Goal: Task Accomplishment & Management: Manage account settings

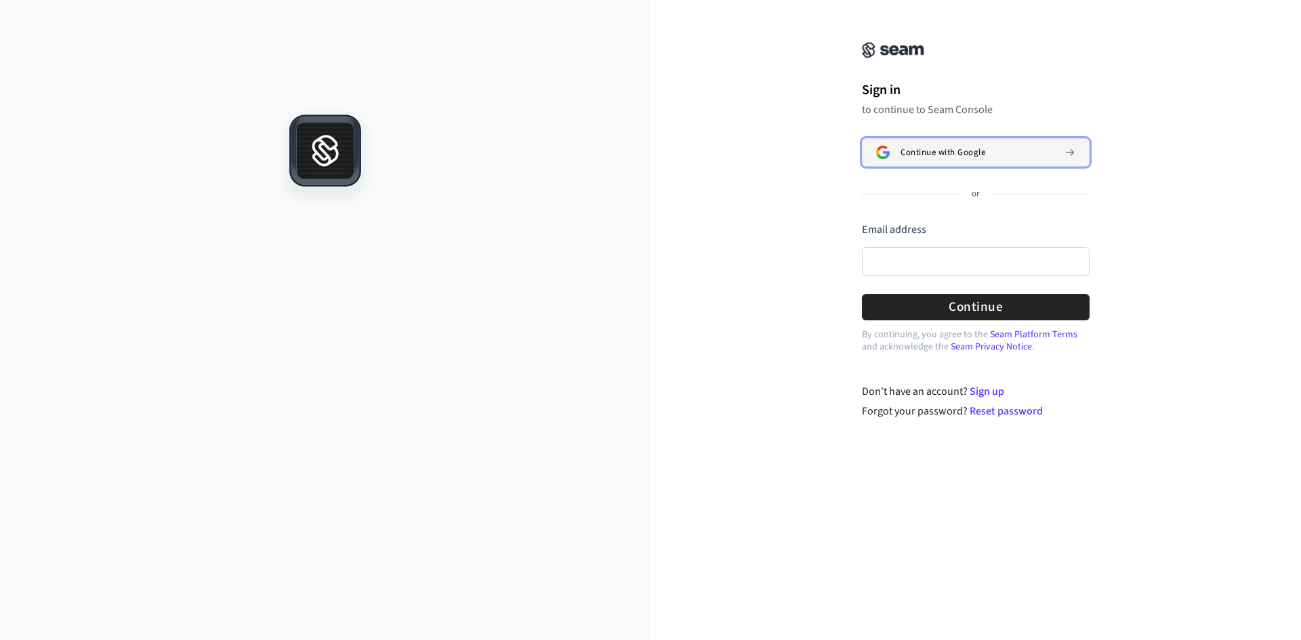
click at [1057, 159] on button "Continue with Google" at bounding box center [976, 152] width 228 height 28
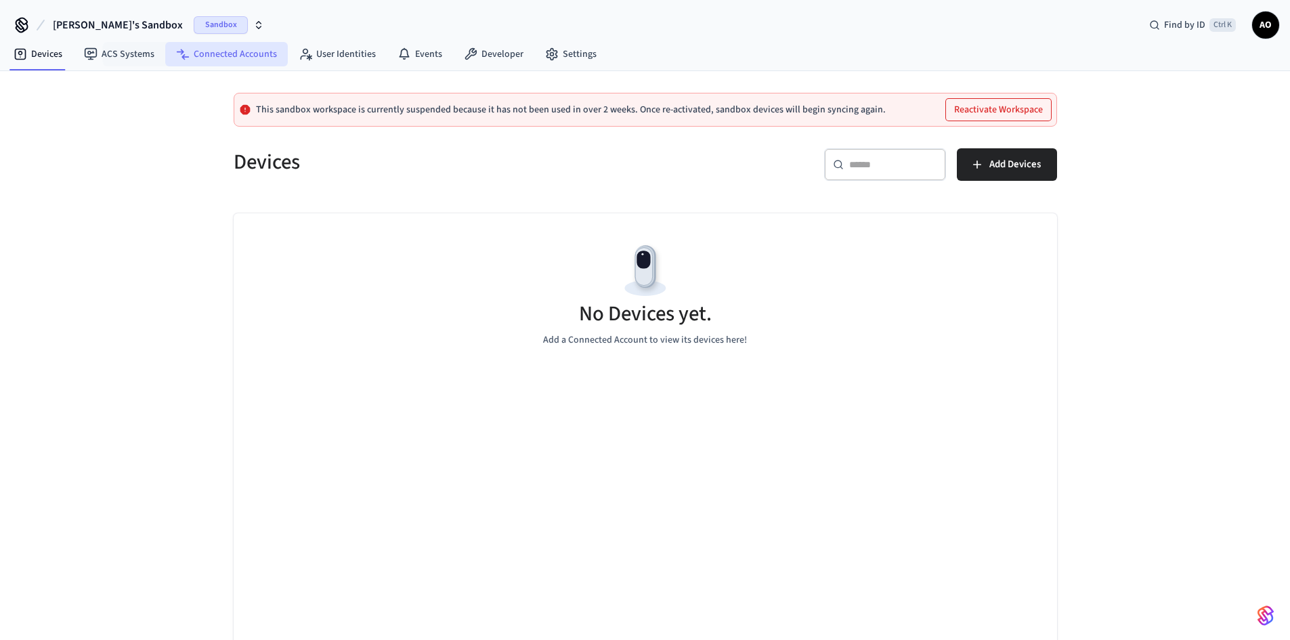
click at [232, 60] on link "Connected Accounts" at bounding box center [226, 54] width 123 height 24
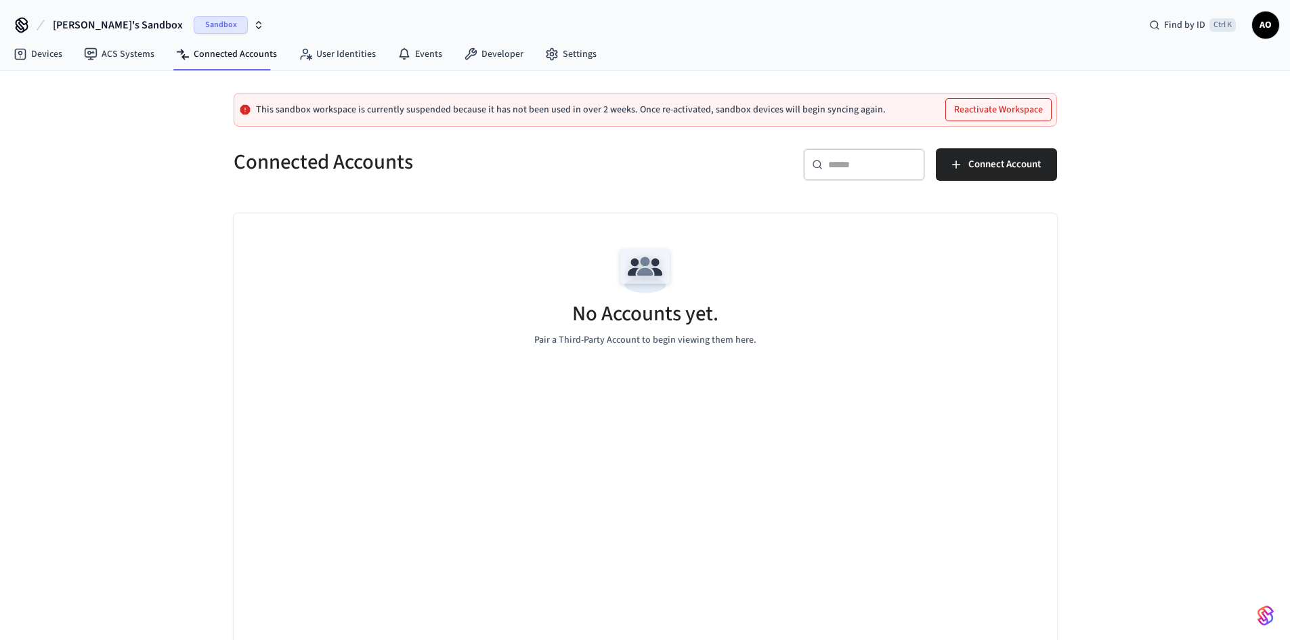
click at [253, 24] on icon "button" at bounding box center [258, 25] width 11 height 11
click at [107, 85] on span "[PERSON_NAME]'s Sandbox" at bounding box center [99, 88] width 117 height 14
click at [83, 21] on span "[PERSON_NAME]'s Sandbox" at bounding box center [118, 25] width 130 height 16
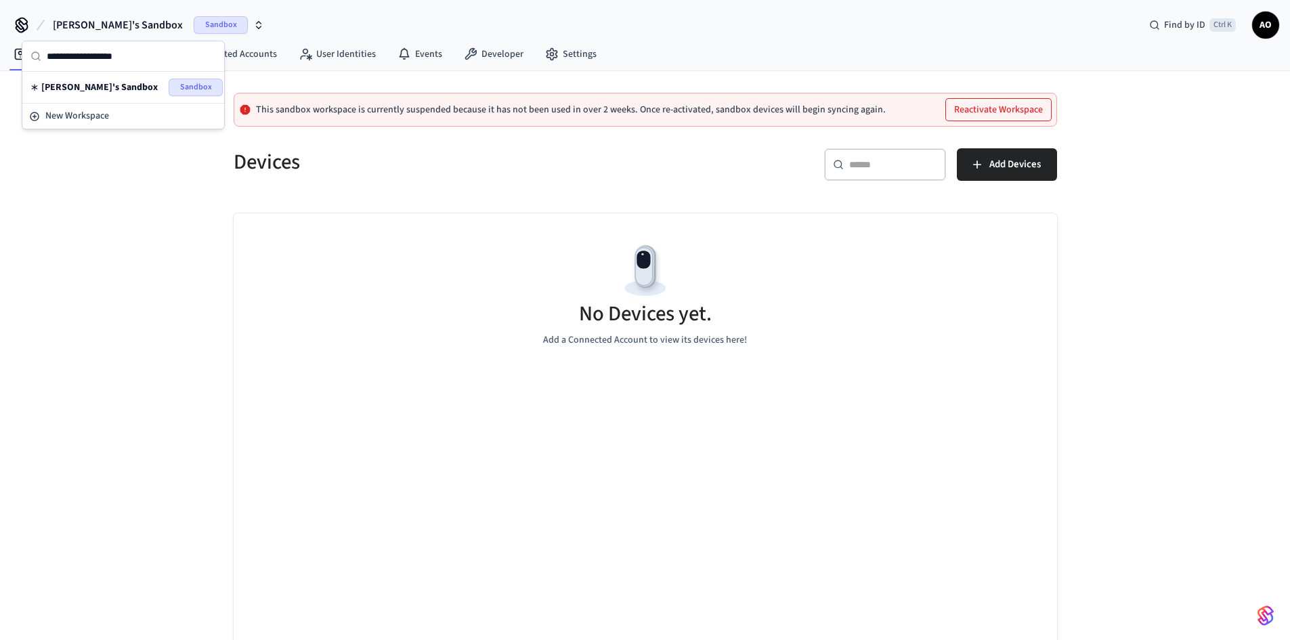
click at [21, 24] on icon at bounding box center [22, 25] width 22 height 22
click at [21, 26] on icon at bounding box center [21, 23] width 11 height 11
click at [253, 28] on icon "button" at bounding box center [258, 25] width 11 height 11
click at [114, 114] on div "New Workspace" at bounding box center [123, 116] width 188 height 14
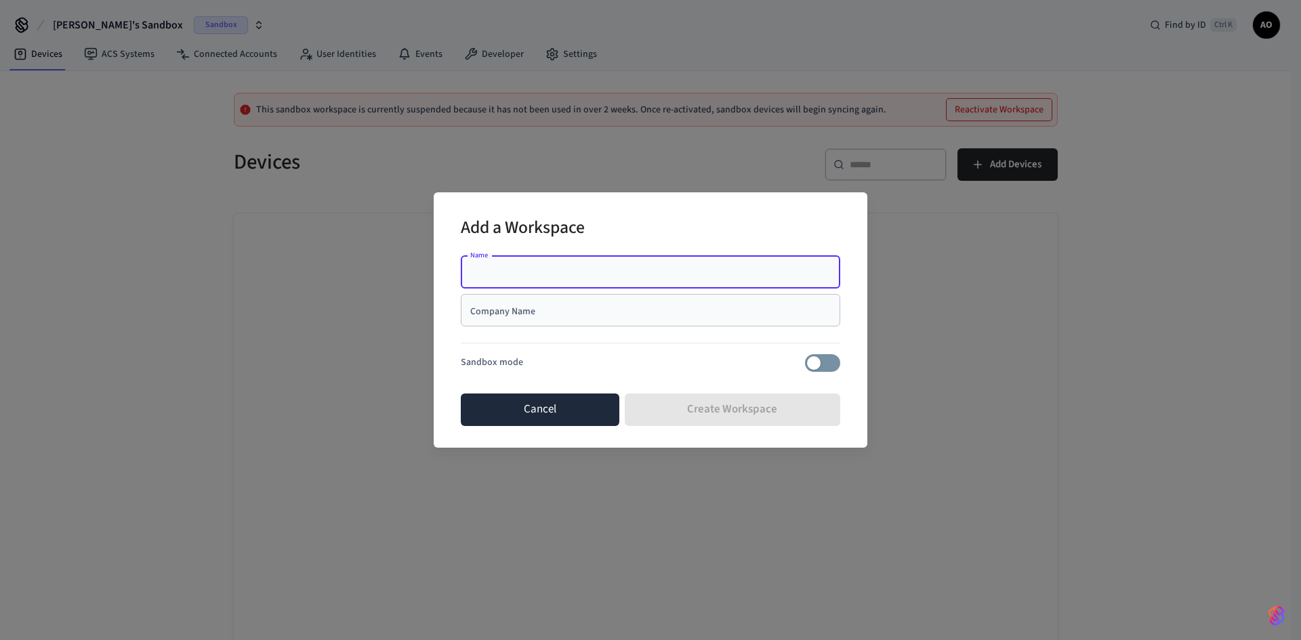
click at [589, 409] on button "Cancel" at bounding box center [540, 410] width 159 height 33
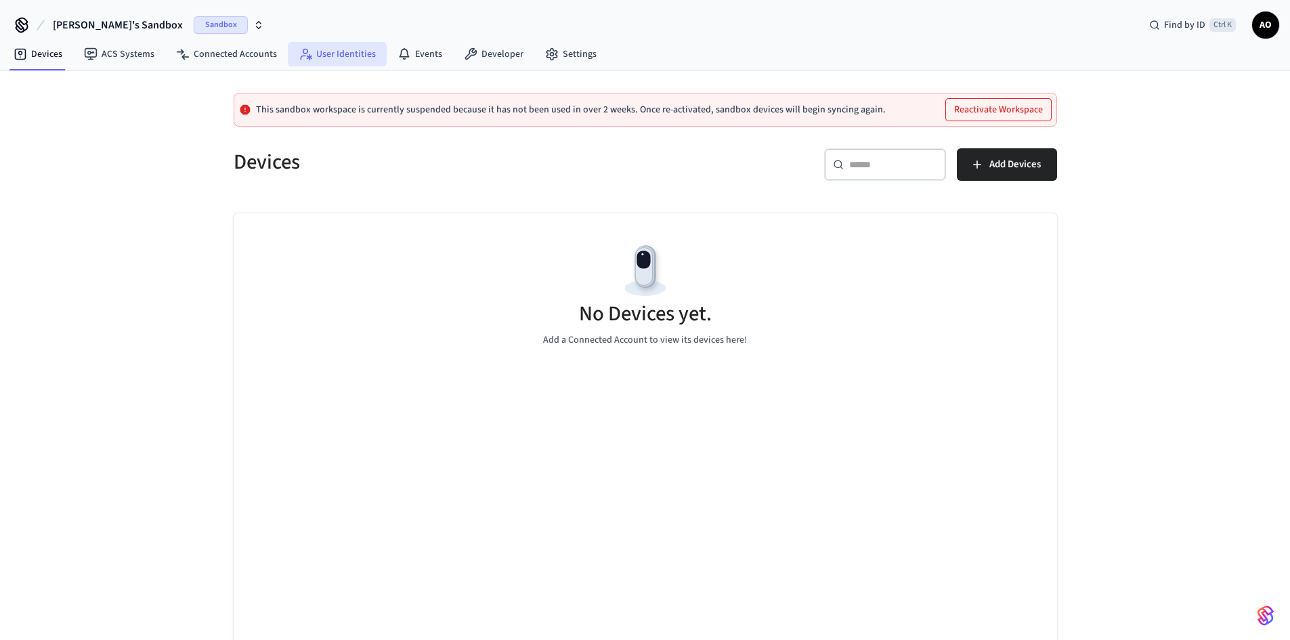
click at [337, 56] on link "User Identities" at bounding box center [337, 54] width 99 height 24
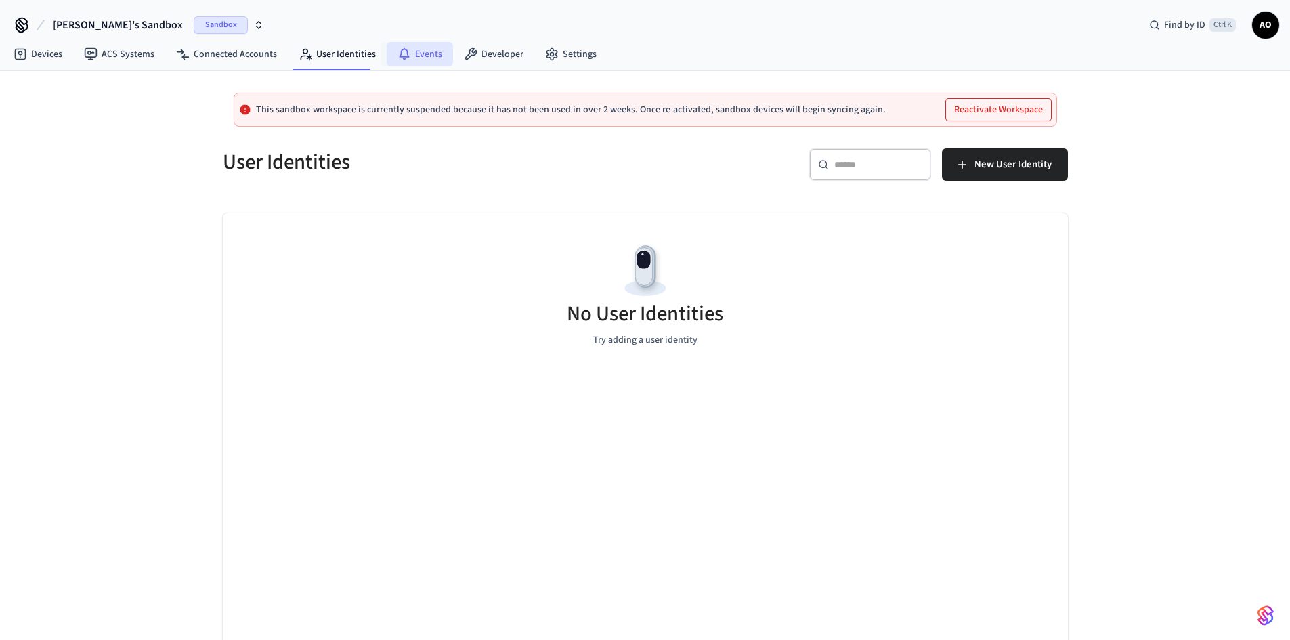
click at [417, 51] on link "Events" at bounding box center [420, 54] width 66 height 24
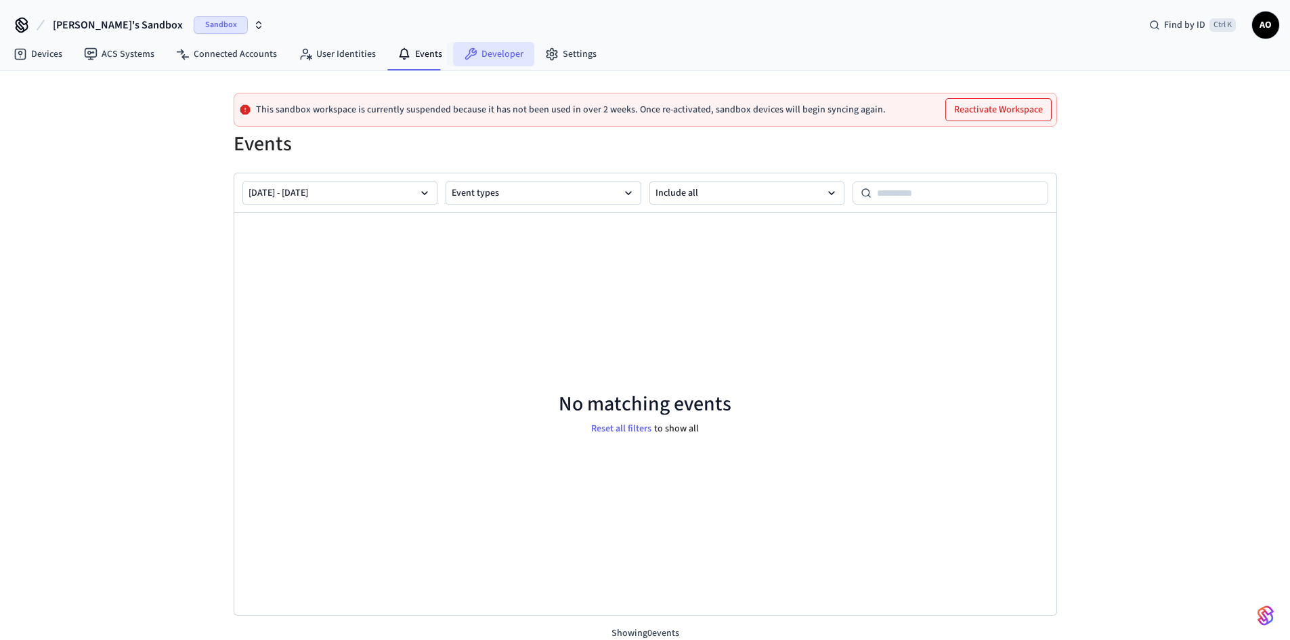
click at [486, 54] on link "Developer" at bounding box center [493, 54] width 81 height 24
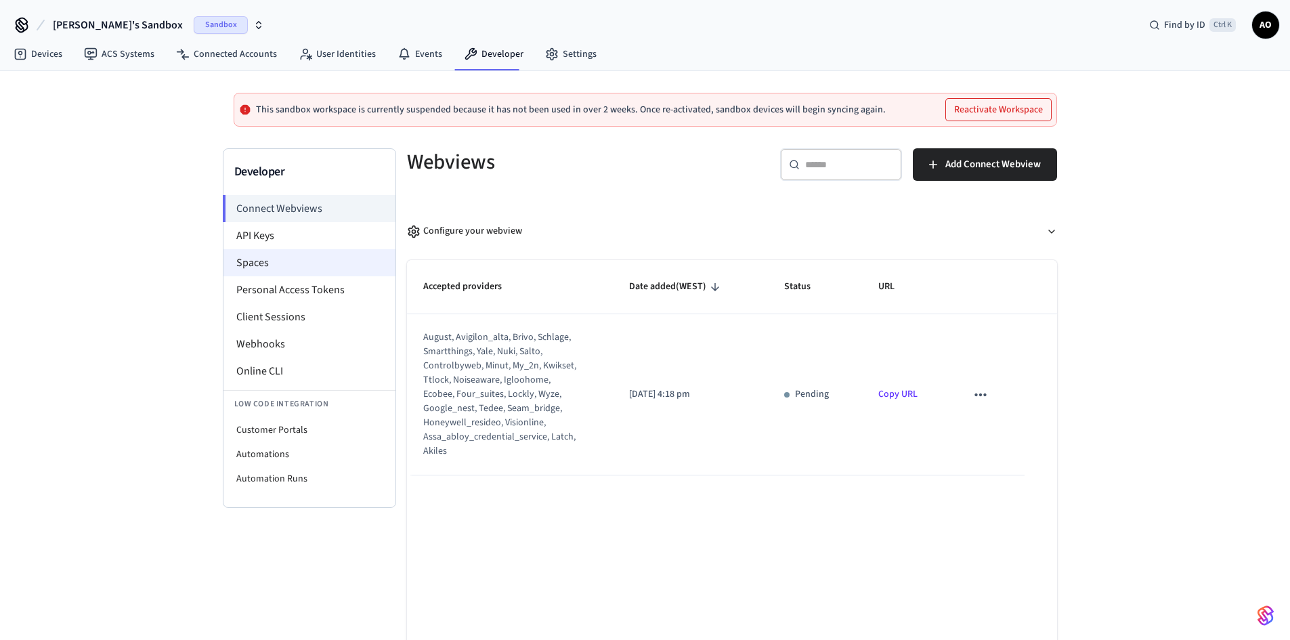
click at [301, 263] on li "Spaces" at bounding box center [310, 262] width 172 height 27
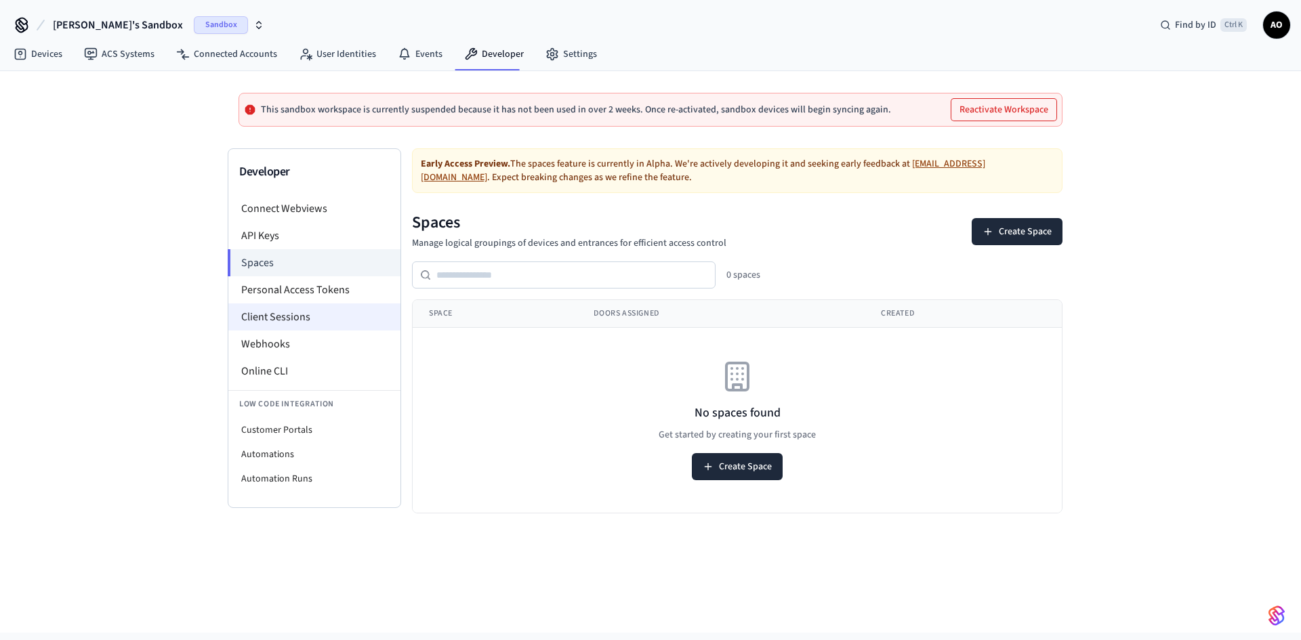
click at [278, 316] on li "Client Sessions" at bounding box center [314, 316] width 172 height 27
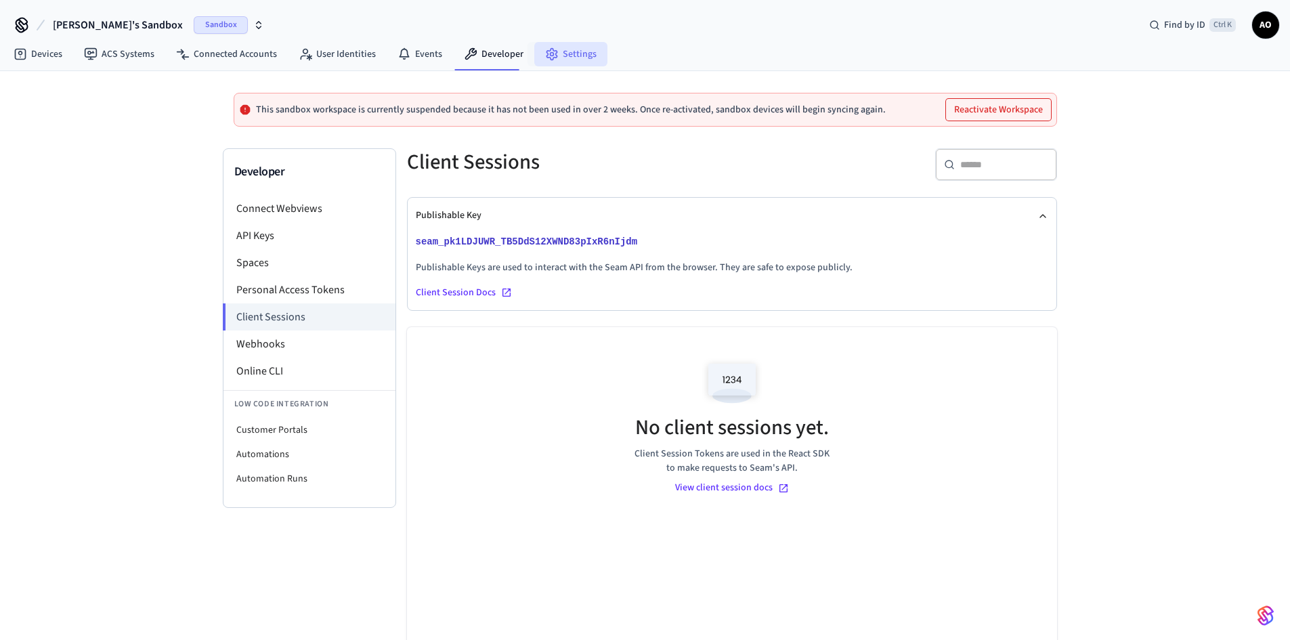
click at [564, 55] on link "Settings" at bounding box center [570, 54] width 73 height 24
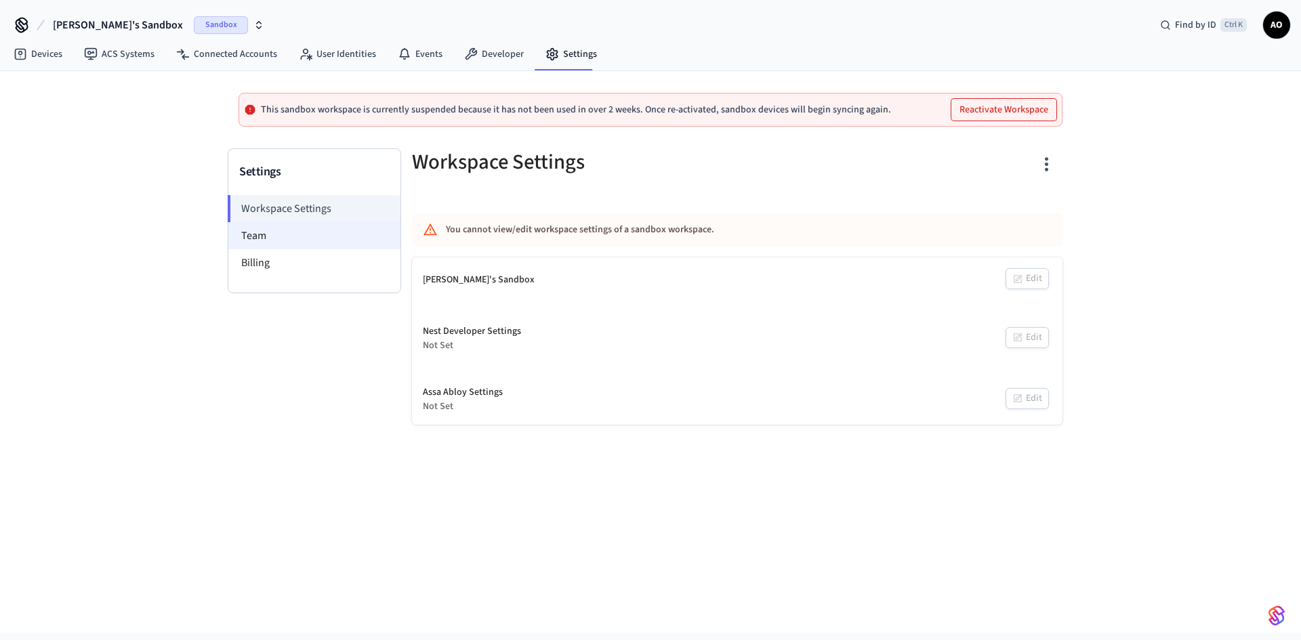
click at [272, 241] on li "Team" at bounding box center [314, 235] width 172 height 27
click at [270, 234] on li "Team" at bounding box center [314, 235] width 172 height 27
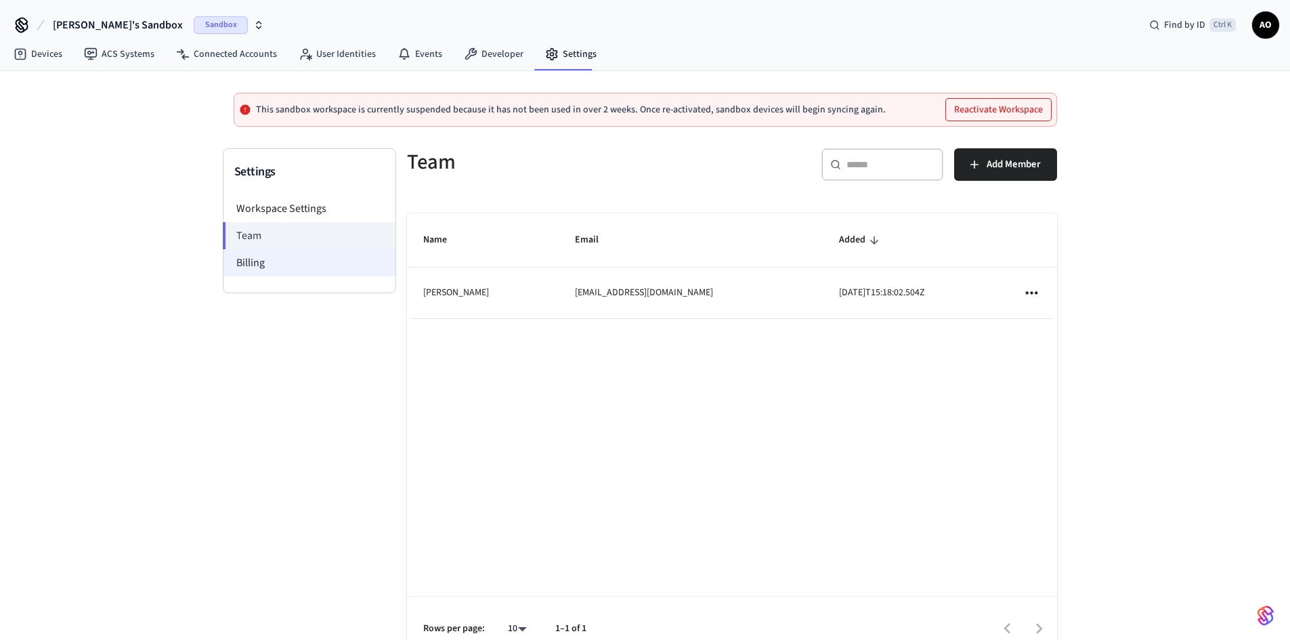
click at [260, 264] on li "Billing" at bounding box center [310, 262] width 172 height 27
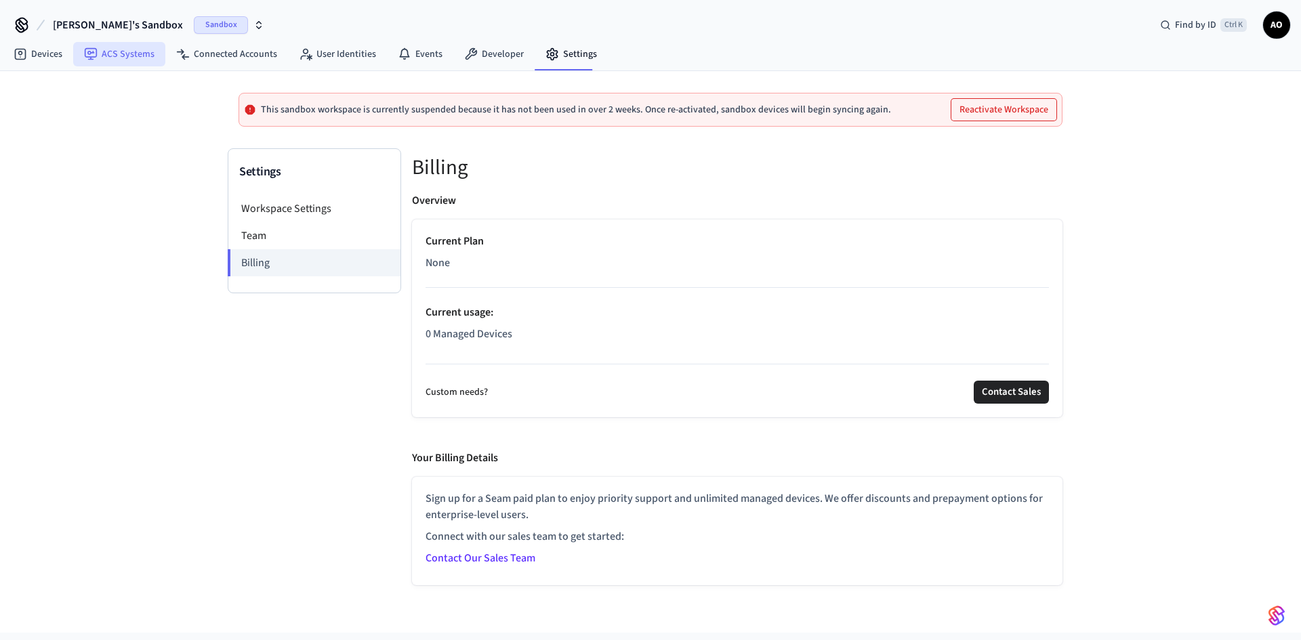
click at [115, 60] on link "ACS Systems" at bounding box center [119, 54] width 92 height 24
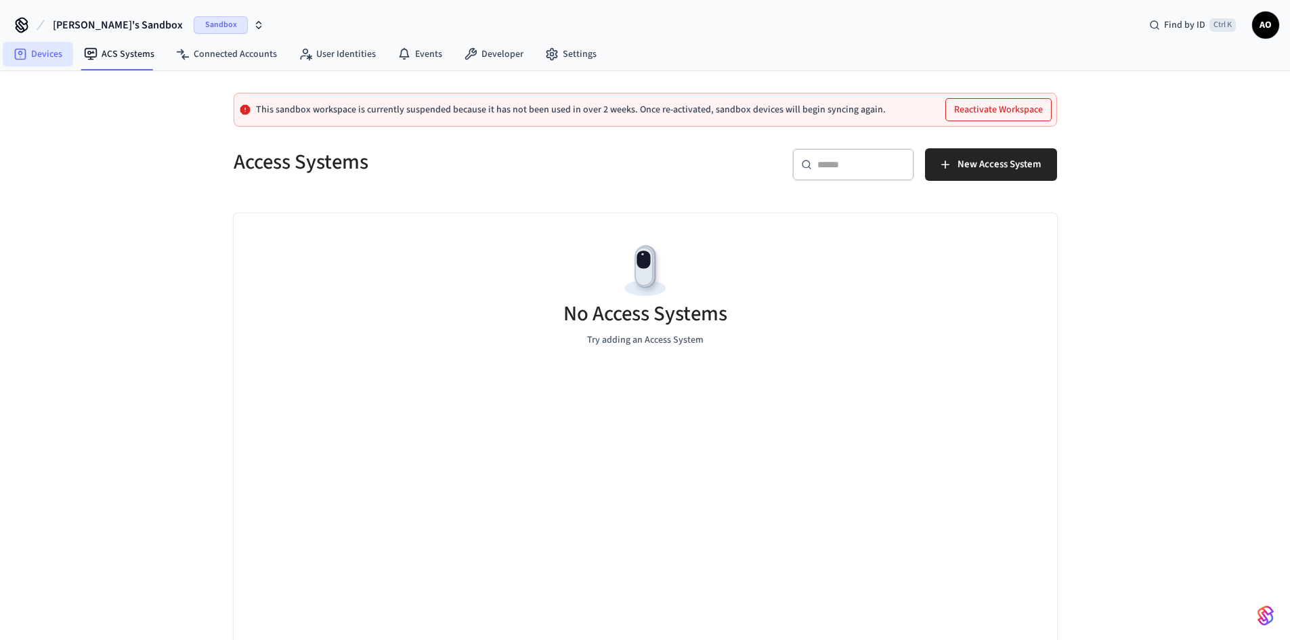
click at [31, 58] on link "Devices" at bounding box center [38, 54] width 70 height 24
click at [37, 54] on link "Devices" at bounding box center [38, 54] width 70 height 24
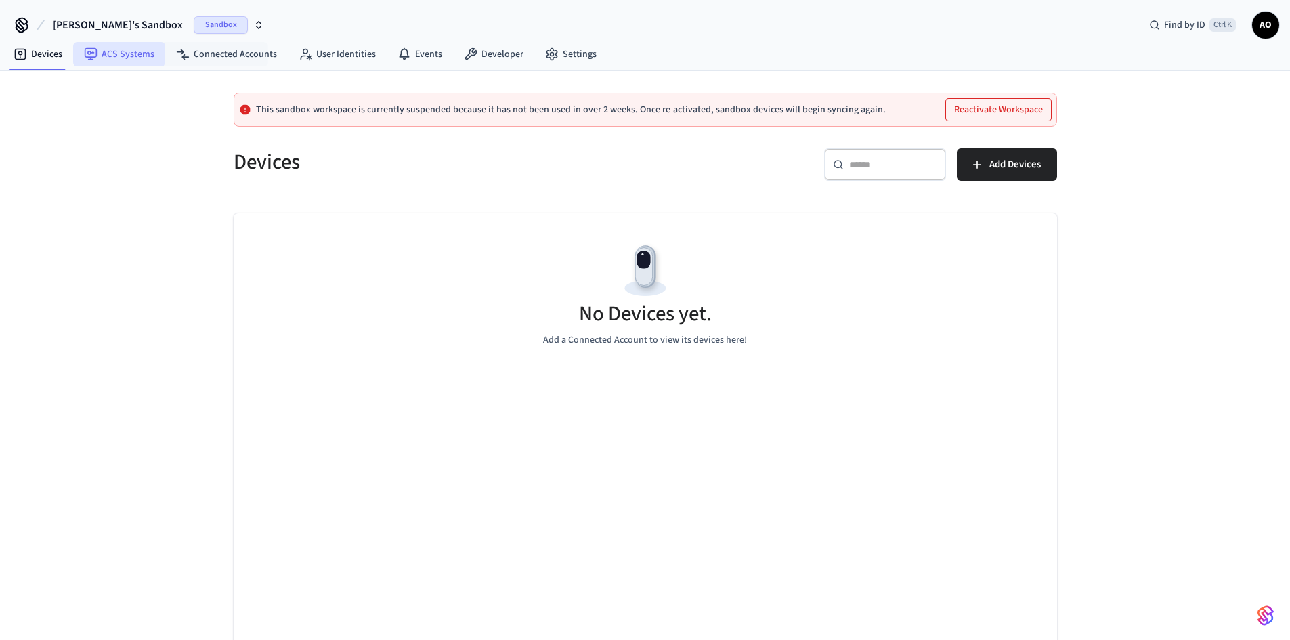
click at [147, 58] on link "ACS Systems" at bounding box center [119, 54] width 92 height 24
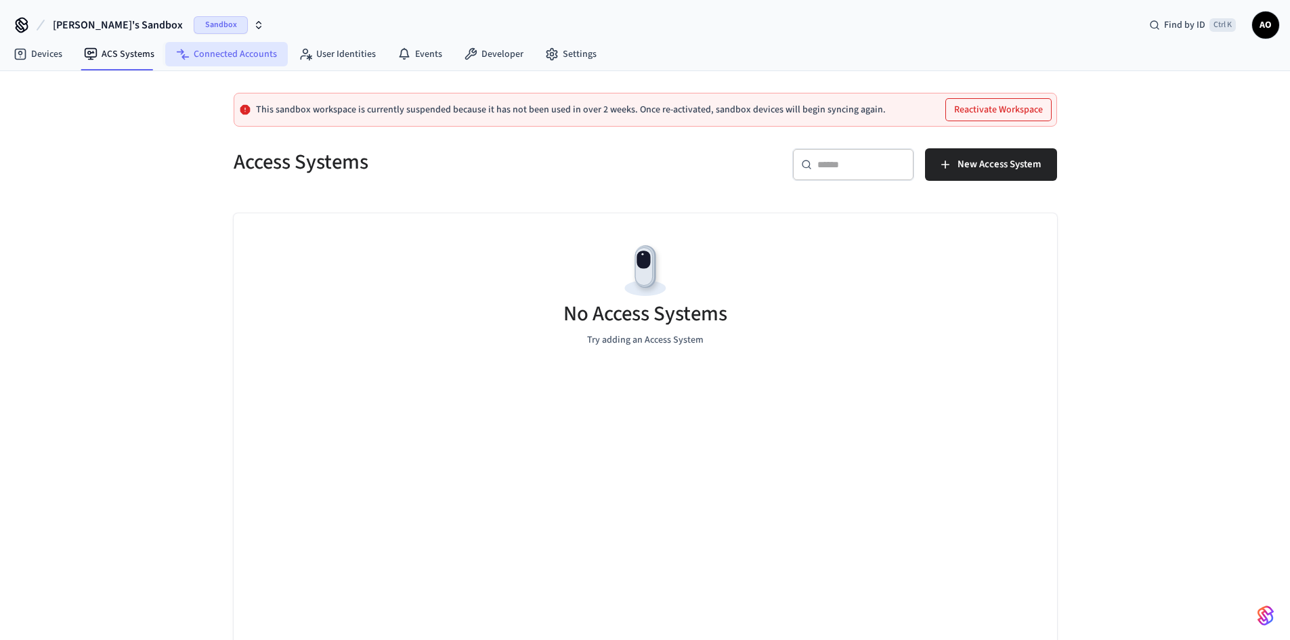
click at [228, 56] on link "Connected Accounts" at bounding box center [226, 54] width 123 height 24
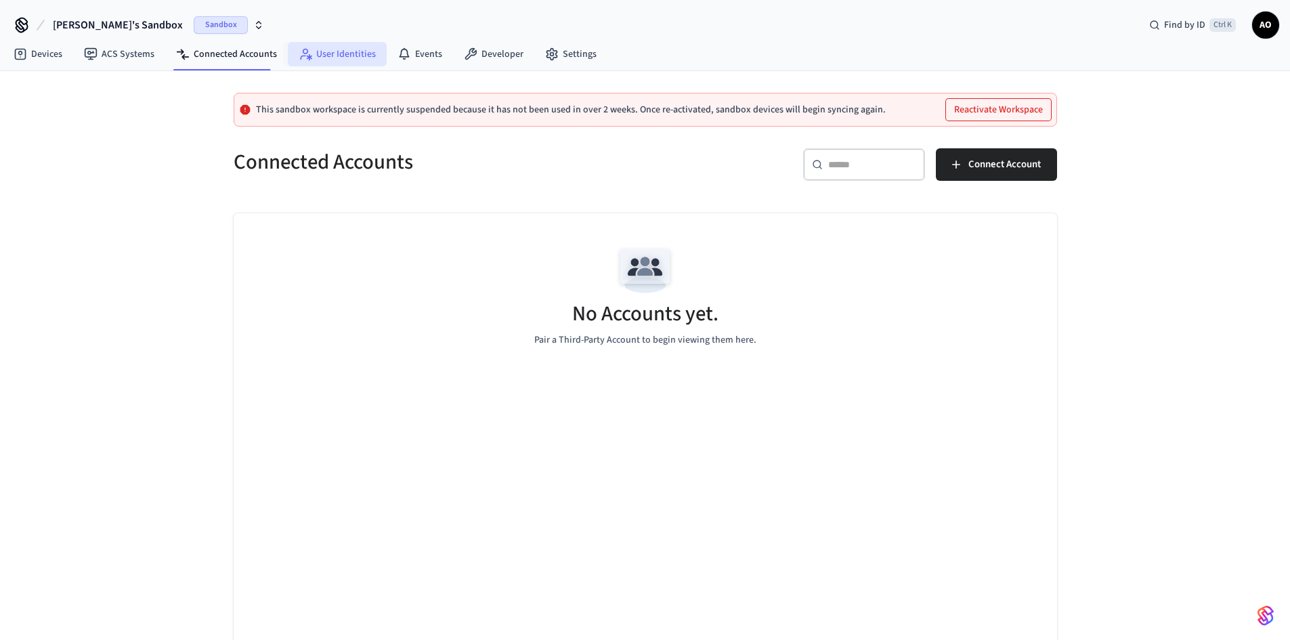
click at [352, 52] on link "User Identities" at bounding box center [337, 54] width 99 height 24
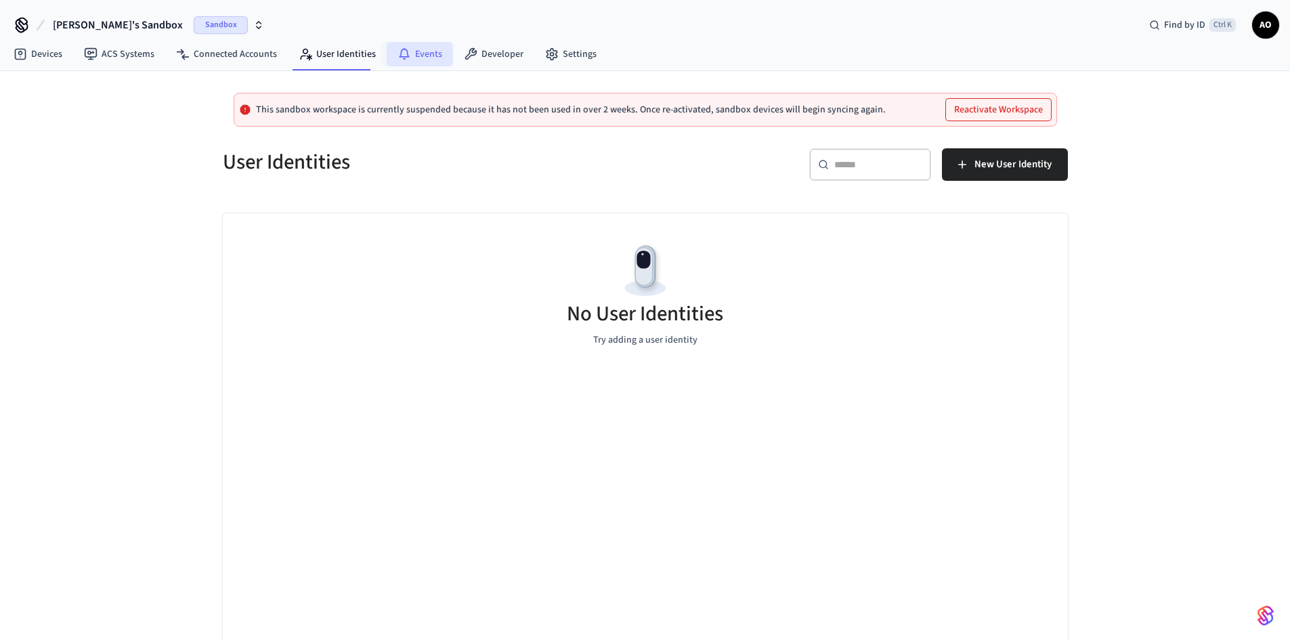
click at [418, 51] on link "Events" at bounding box center [420, 54] width 66 height 24
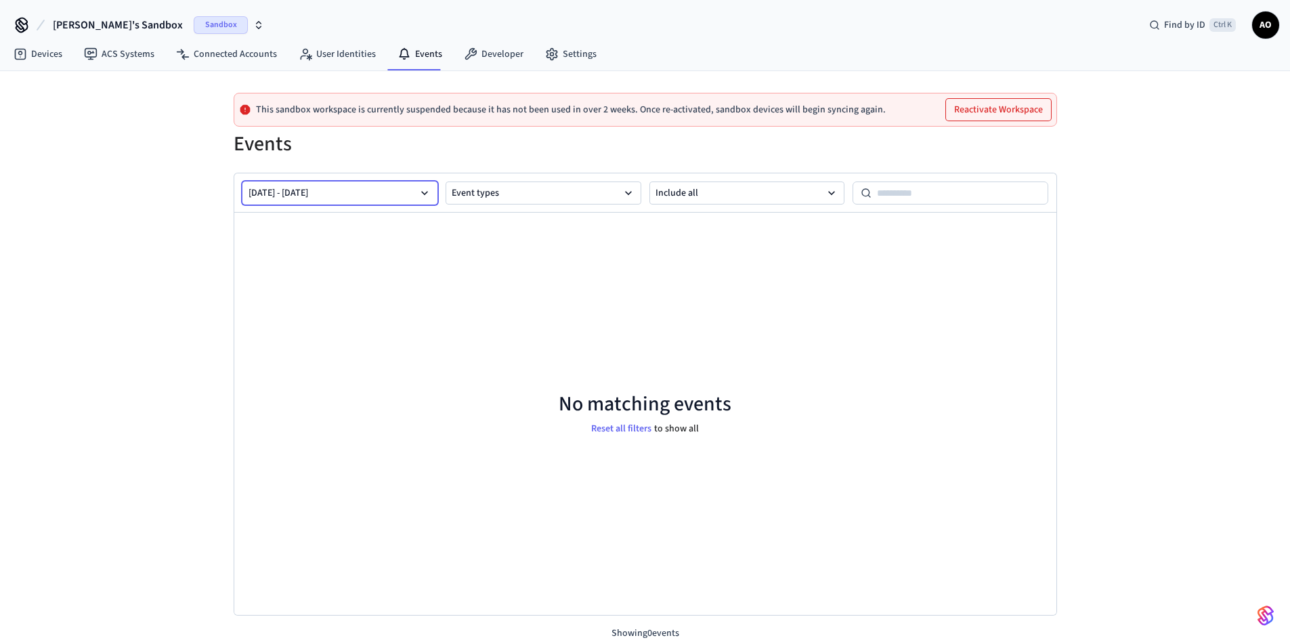
click at [433, 189] on button "[DATE] - [DATE]" at bounding box center [340, 193] width 196 height 23
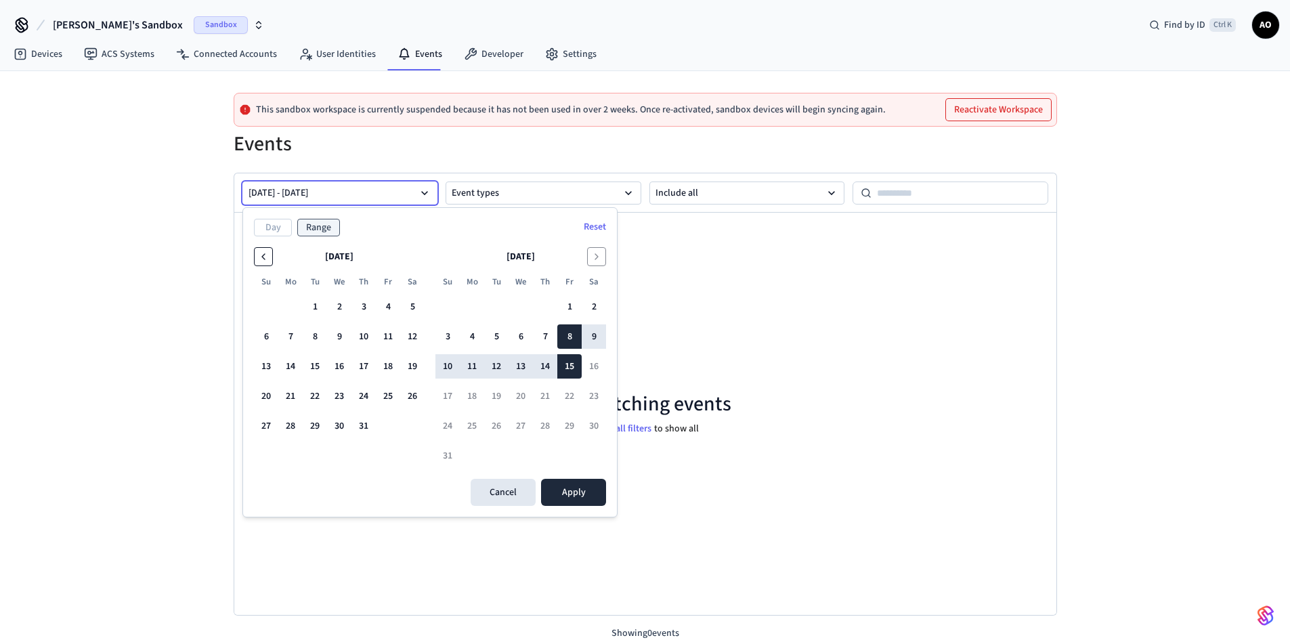
click at [263, 258] on icon "Go to the Previous Month" at bounding box center [263, 256] width 11 height 11
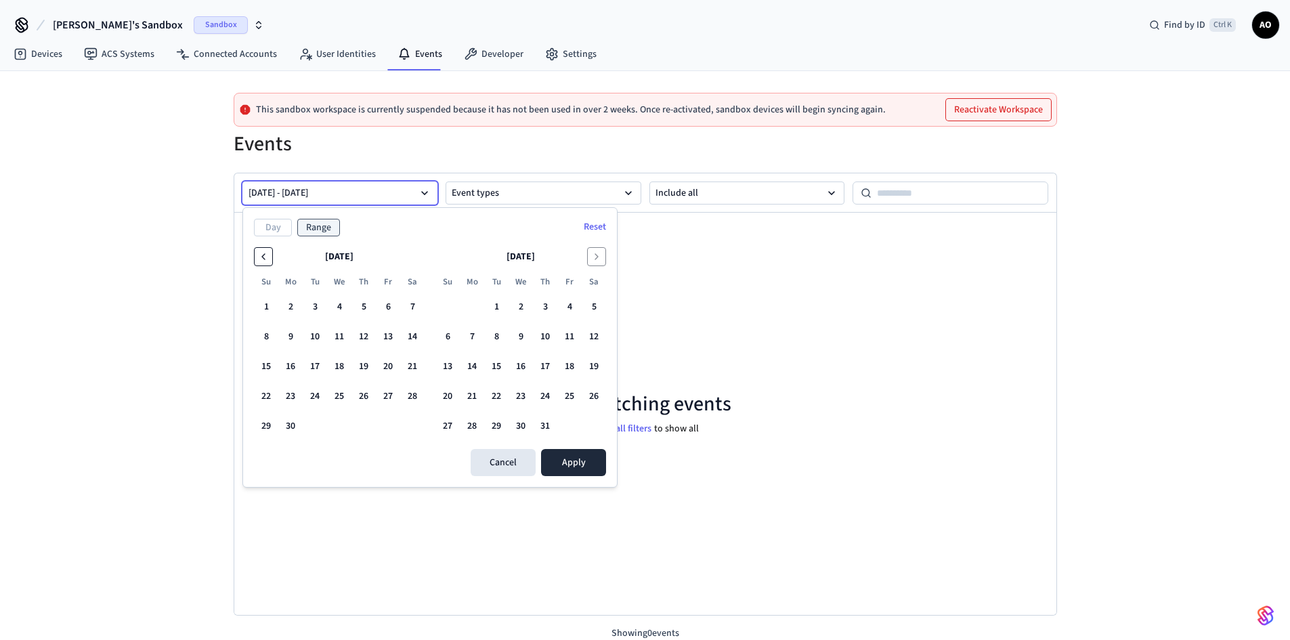
click at [263, 258] on icon "Go to the Previous Month" at bounding box center [263, 256] width 11 height 11
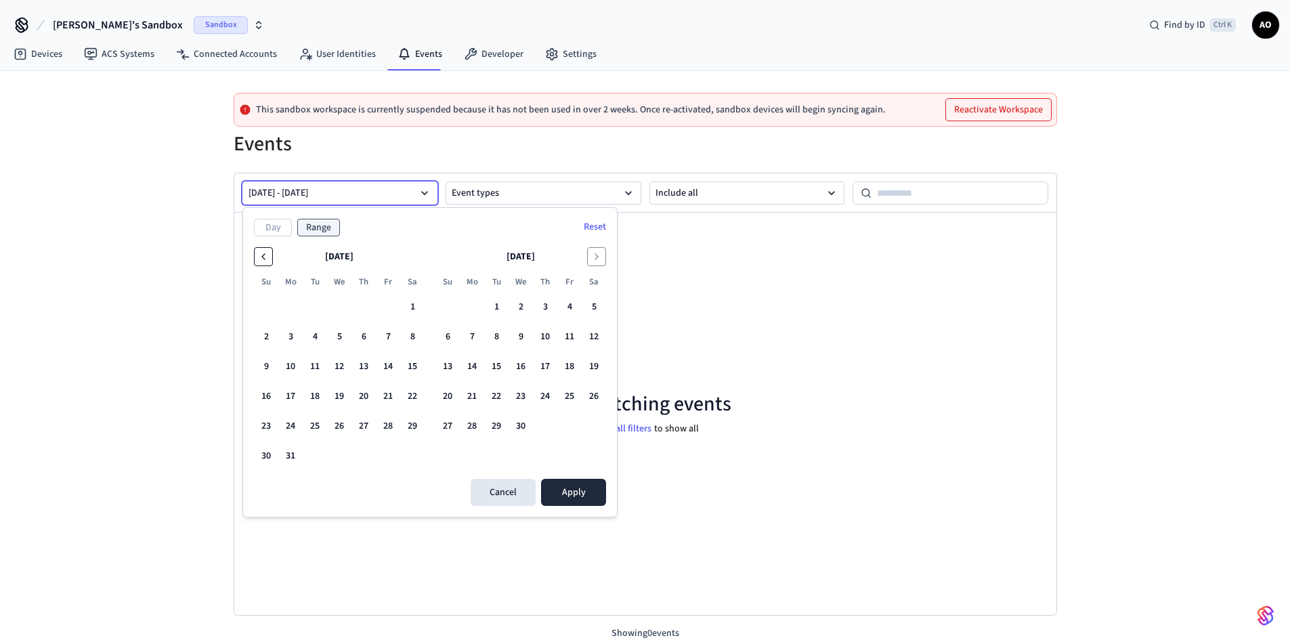
click at [263, 258] on icon "Go to the Previous Month" at bounding box center [263, 256] width 11 height 11
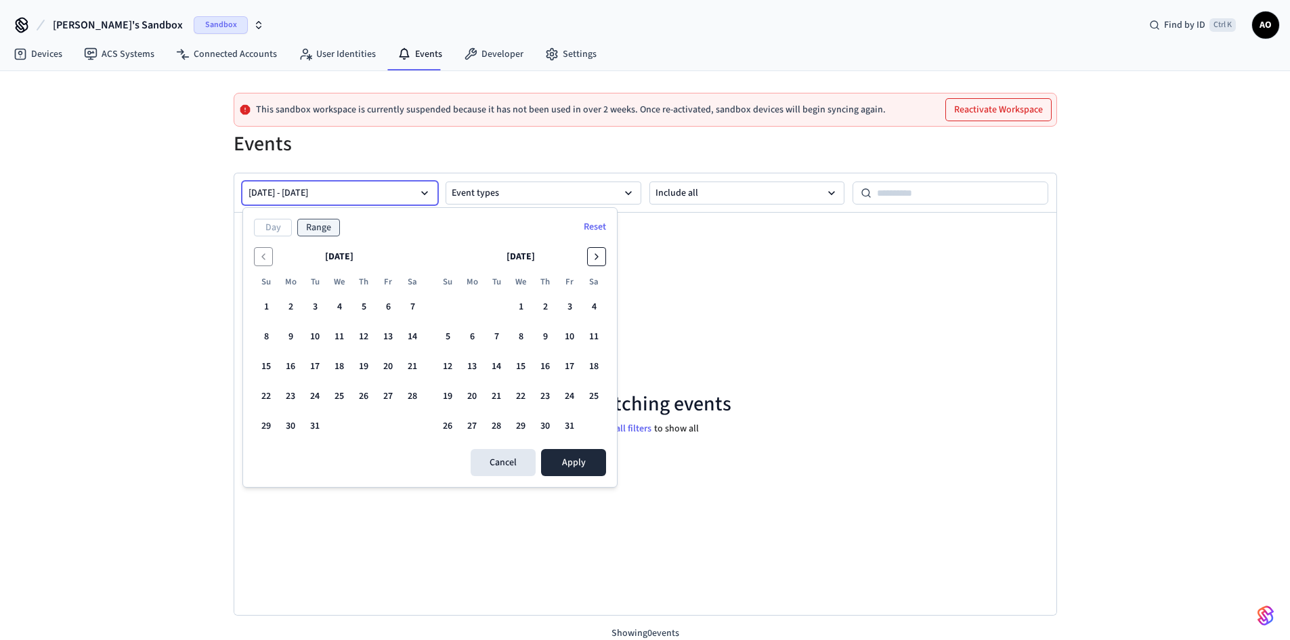
click at [599, 261] on icon "Go to the Next Month" at bounding box center [596, 256] width 11 height 11
click at [339, 307] on button "1" at bounding box center [339, 307] width 24 height 24
click at [596, 256] on icon "Go to the Next Month" at bounding box center [596, 256] width 11 height 11
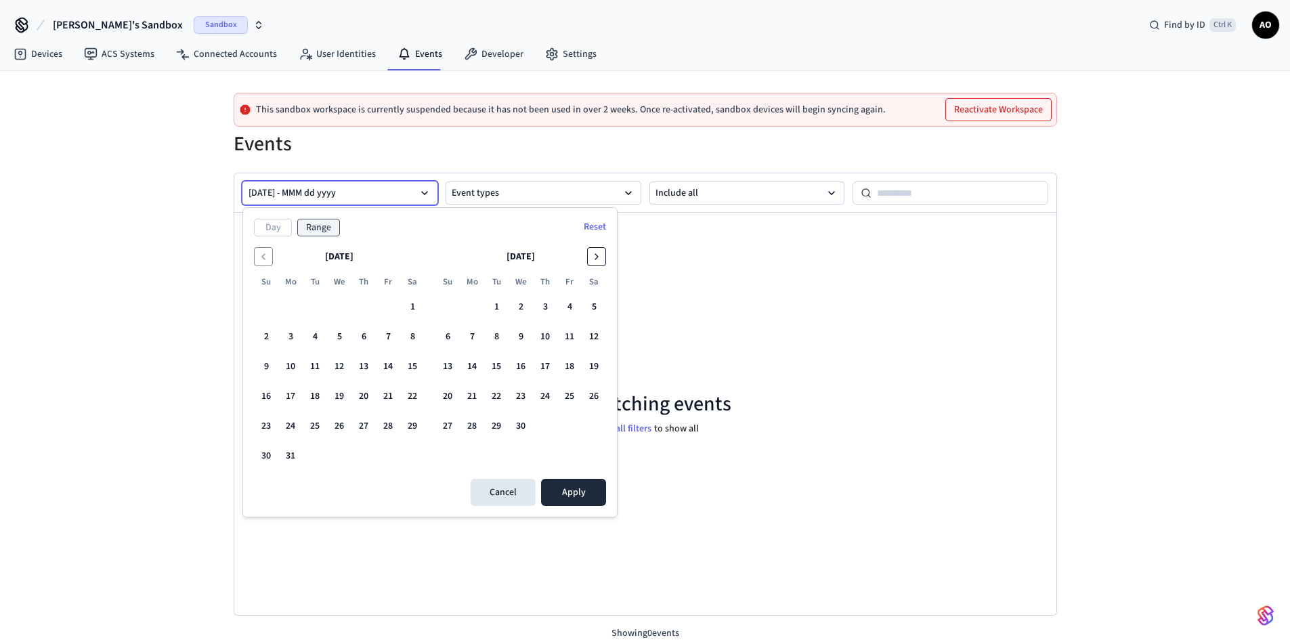
click at [596, 256] on icon "Go to the Next Month" at bounding box center [596, 256] width 11 height 11
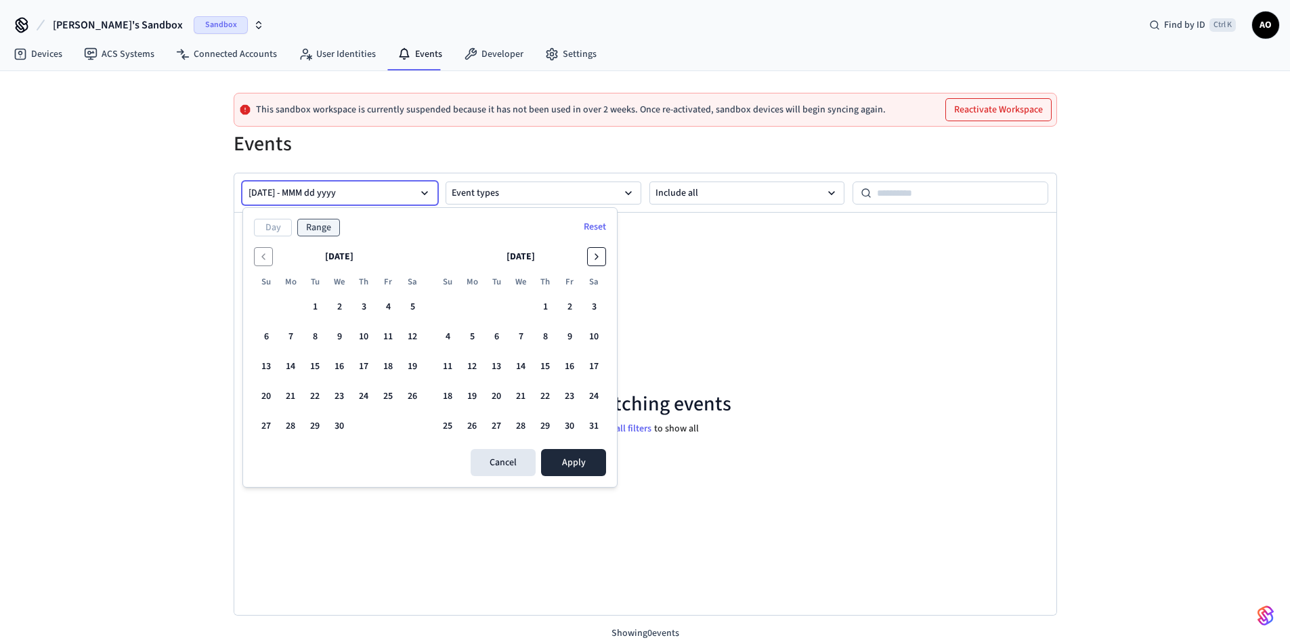
click at [596, 256] on icon "Go to the Next Month" at bounding box center [596, 256] width 11 height 11
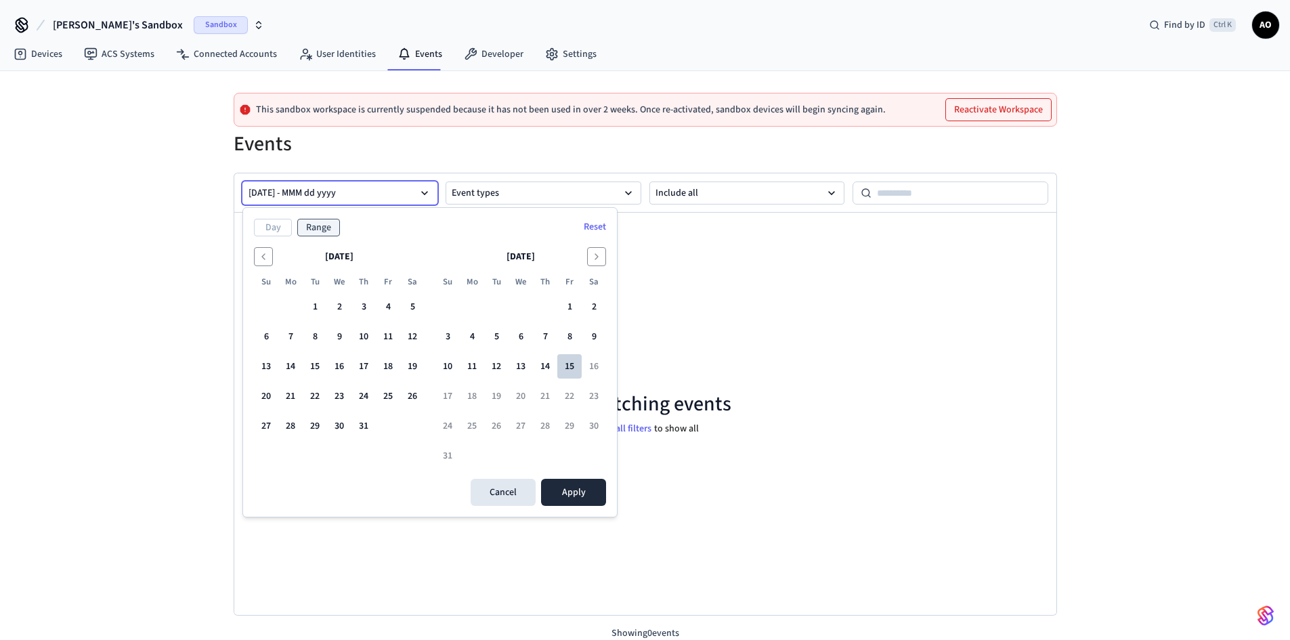
click at [568, 360] on button "15" at bounding box center [569, 366] width 24 height 24
drag, startPoint x: 562, startPoint y: 488, endPoint x: 537, endPoint y: 473, distance: 28.2
click at [562, 487] on button "Apply" at bounding box center [573, 492] width 65 height 27
click at [322, 230] on button "Range" at bounding box center [318, 228] width 43 height 18
click at [322, 229] on button "Range" at bounding box center [318, 228] width 43 height 18
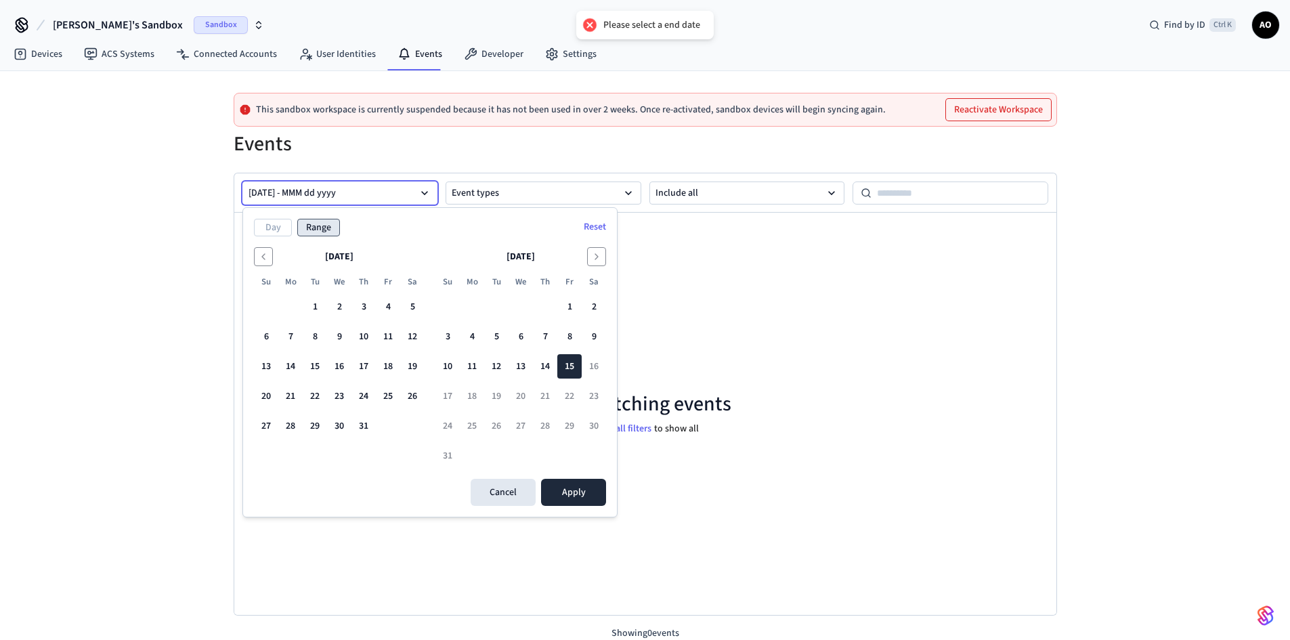
click at [322, 229] on button "Range" at bounding box center [318, 228] width 43 height 18
click at [267, 254] on icon "Go to the Previous Month" at bounding box center [263, 256] width 11 height 11
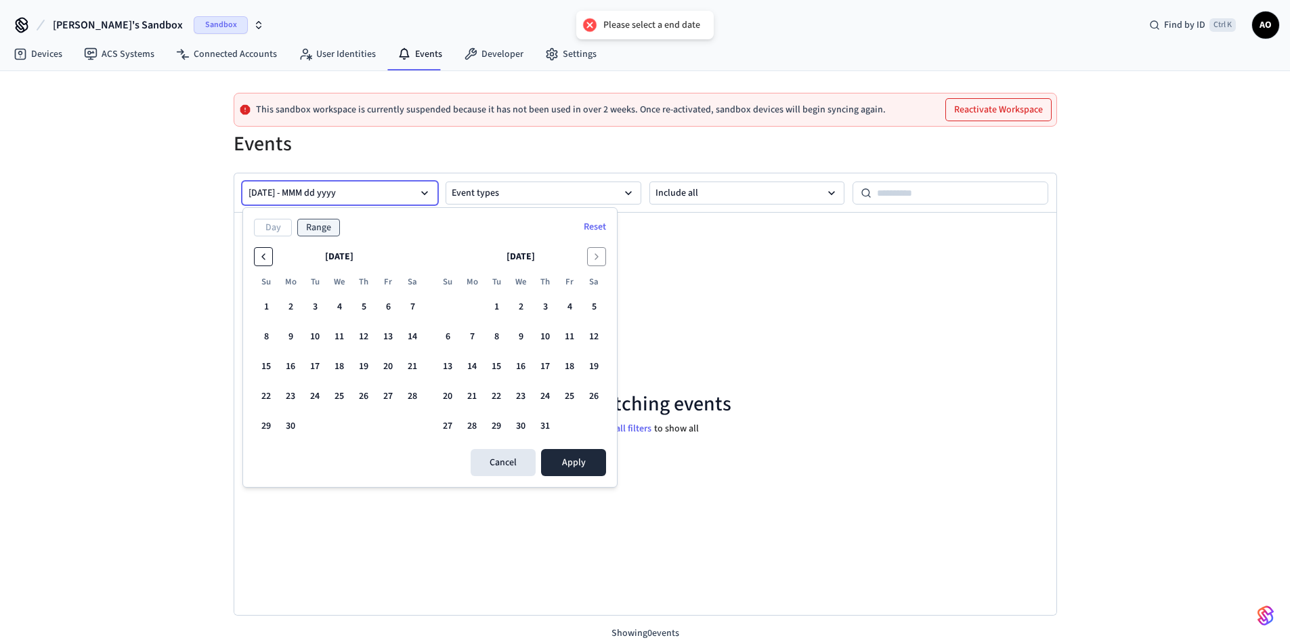
click at [266, 254] on icon "Go to the Previous Month" at bounding box center [263, 256] width 11 height 11
click at [267, 253] on icon "Go to the Previous Month" at bounding box center [263, 256] width 11 height 11
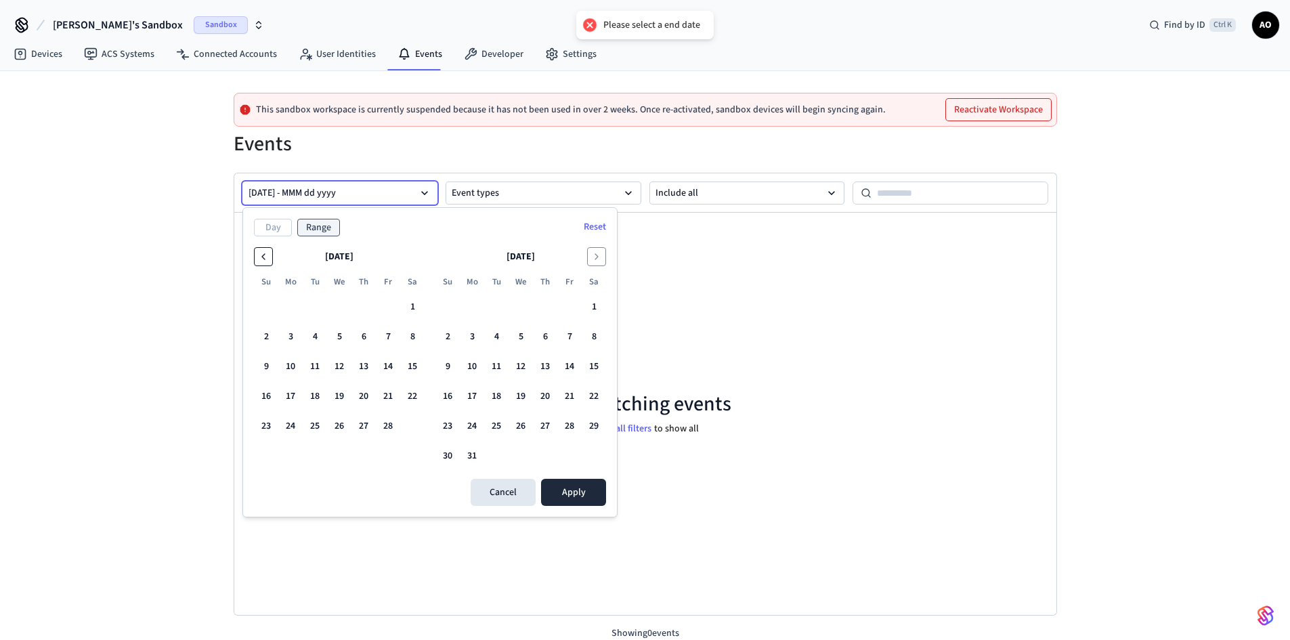
click at [268, 253] on icon "Go to the Previous Month" at bounding box center [263, 256] width 11 height 11
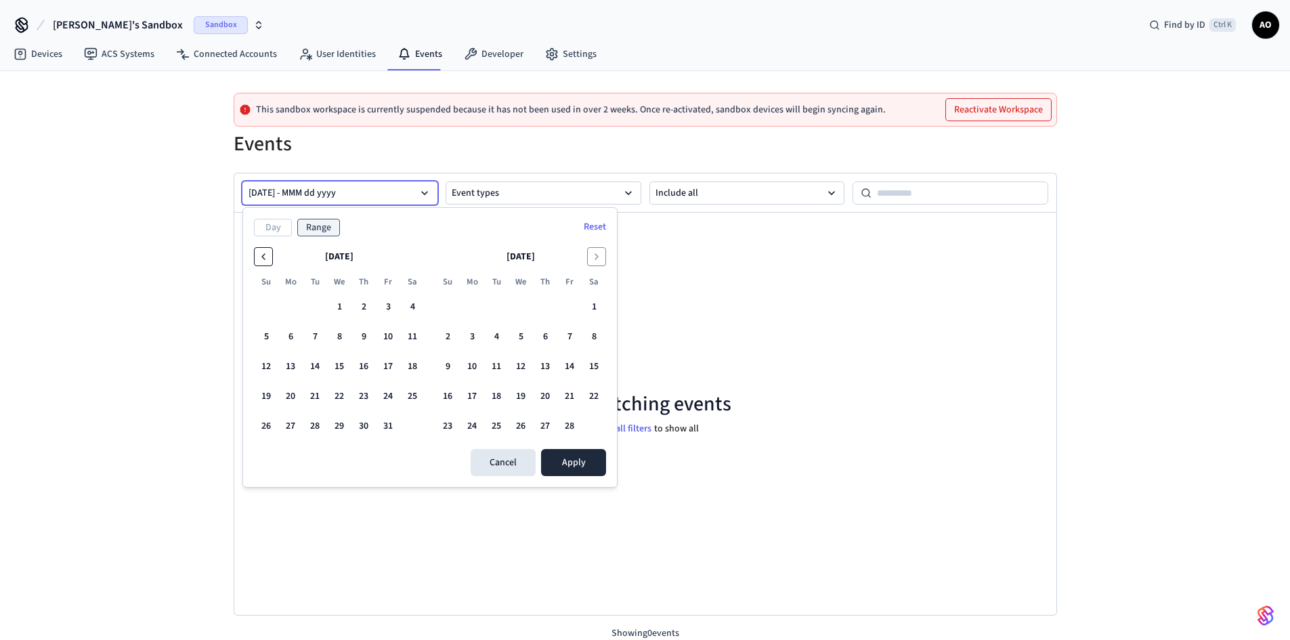
click at [268, 253] on icon "Go to the Previous Month" at bounding box center [263, 256] width 11 height 11
click at [268, 252] on icon "Go to the Previous Month" at bounding box center [263, 256] width 11 height 11
click at [593, 263] on button "Go to the Next Month" at bounding box center [596, 256] width 19 height 19
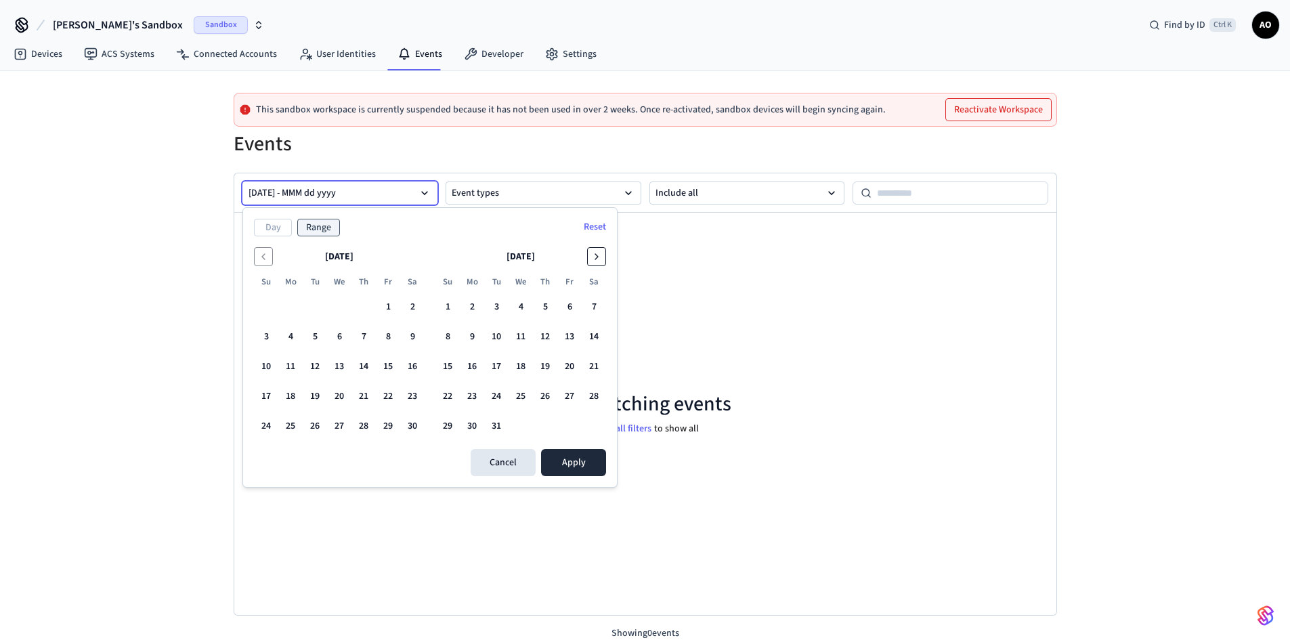
click at [593, 263] on button "Go to the Next Month" at bounding box center [596, 256] width 19 height 19
drag, startPoint x: 337, startPoint y: 303, endPoint x: 342, endPoint y: 309, distance: 7.2
click at [351, 311] on button "1" at bounding box center [339, 307] width 24 height 24
click at [335, 308] on button "1" at bounding box center [339, 307] width 24 height 24
click at [337, 302] on button "1" at bounding box center [339, 307] width 24 height 24
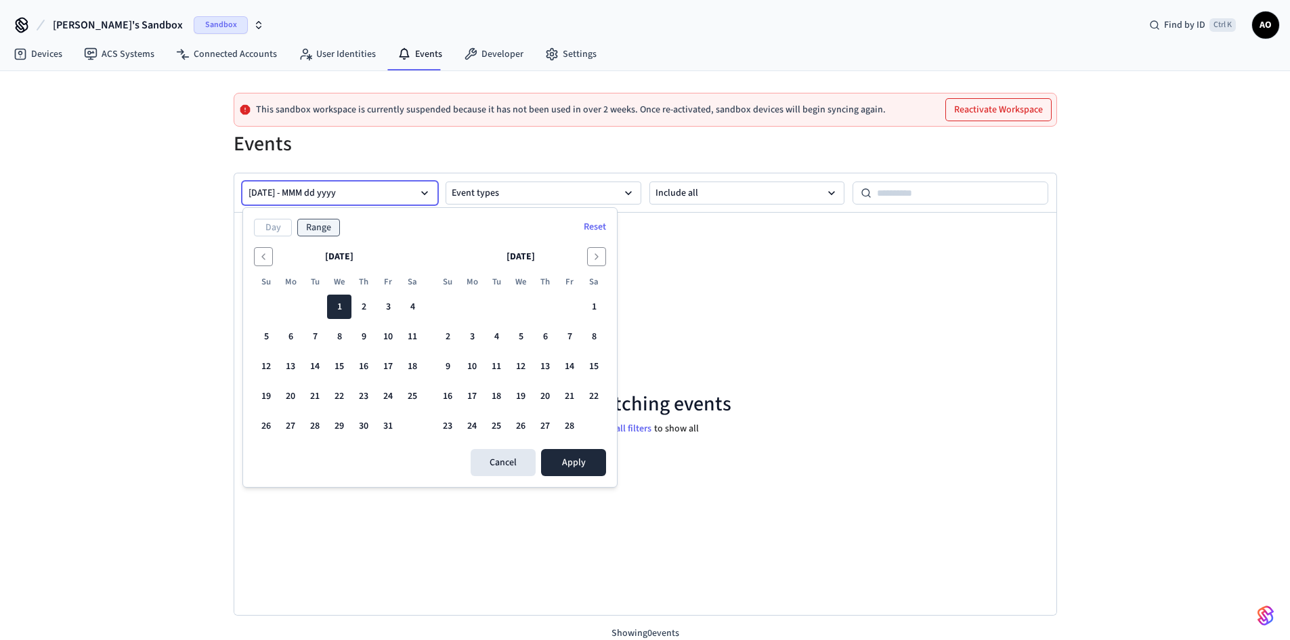
click at [379, 191] on button "[DATE] - MMM dd yyyy" at bounding box center [340, 193] width 196 height 23
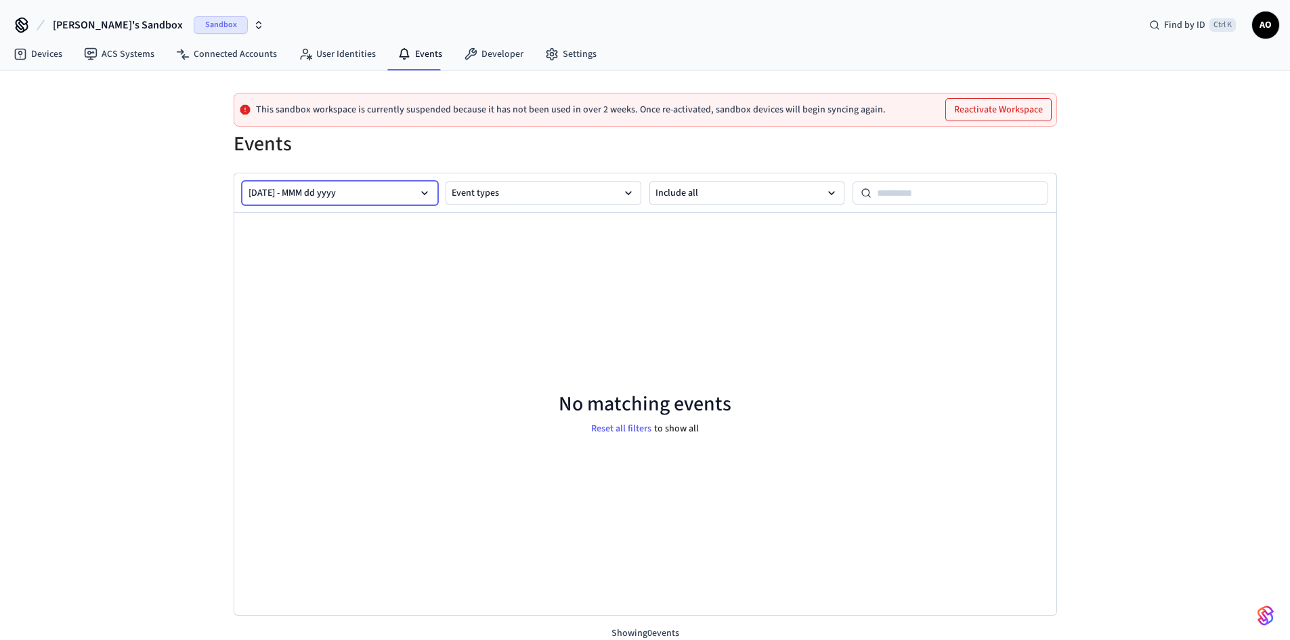
click at [379, 191] on button "[DATE] - MMM dd yyyy" at bounding box center [340, 193] width 196 height 23
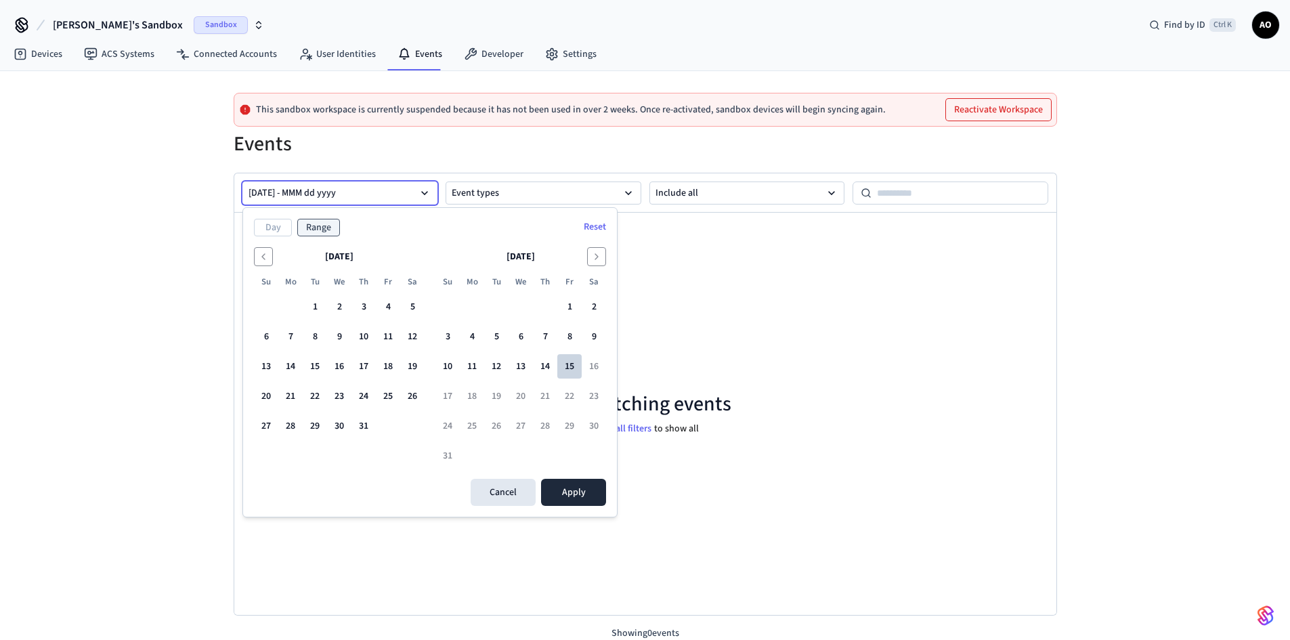
click at [574, 368] on button "15" at bounding box center [569, 366] width 24 height 24
click at [267, 258] on icon "Go to the Previous Month" at bounding box center [263, 256] width 11 height 11
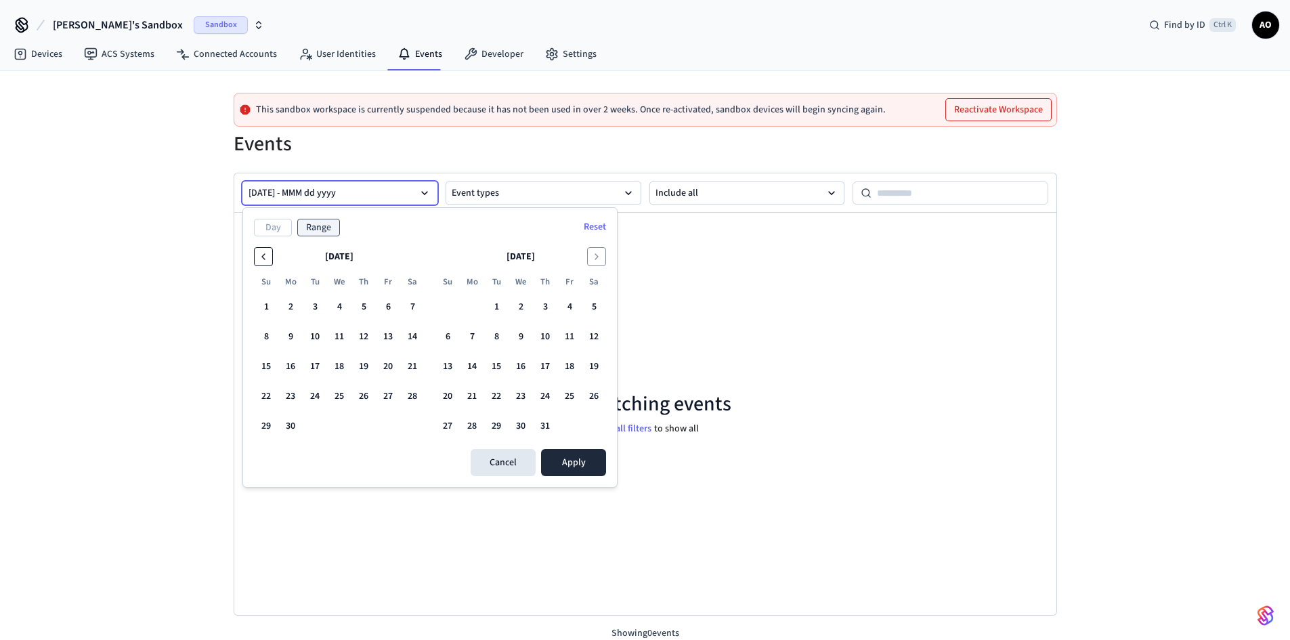
click at [267, 258] on icon "Go to the Previous Month" at bounding box center [263, 256] width 11 height 11
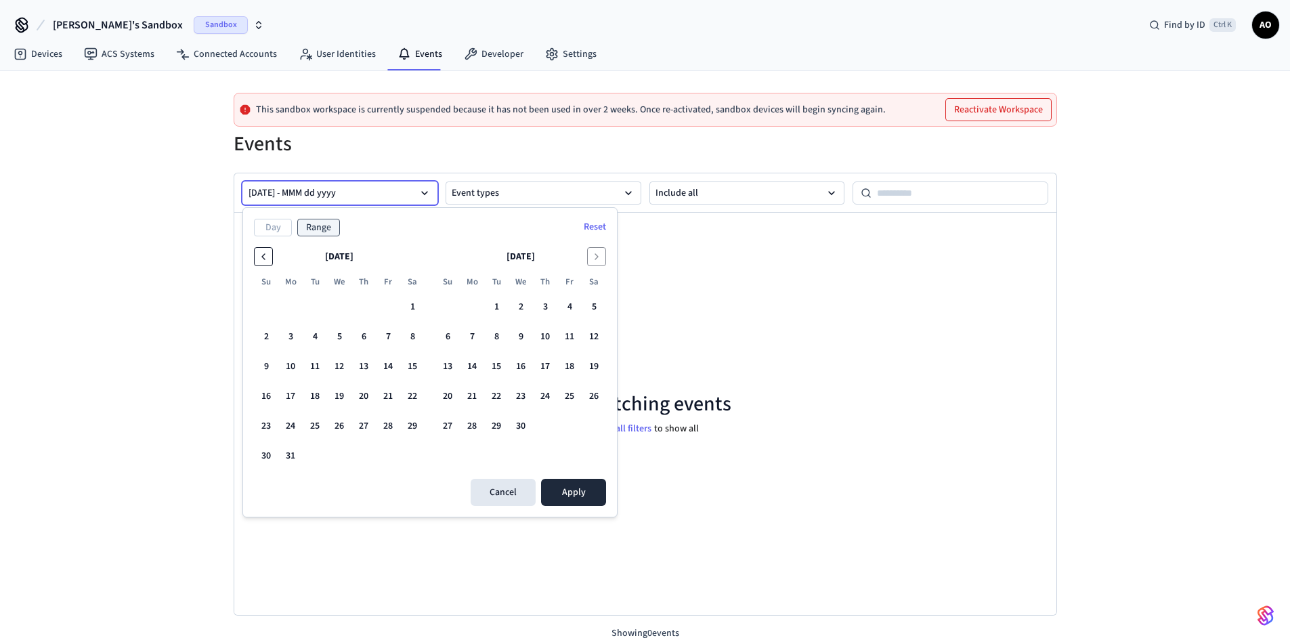
click at [267, 258] on icon "Go to the Previous Month" at bounding box center [263, 256] width 11 height 11
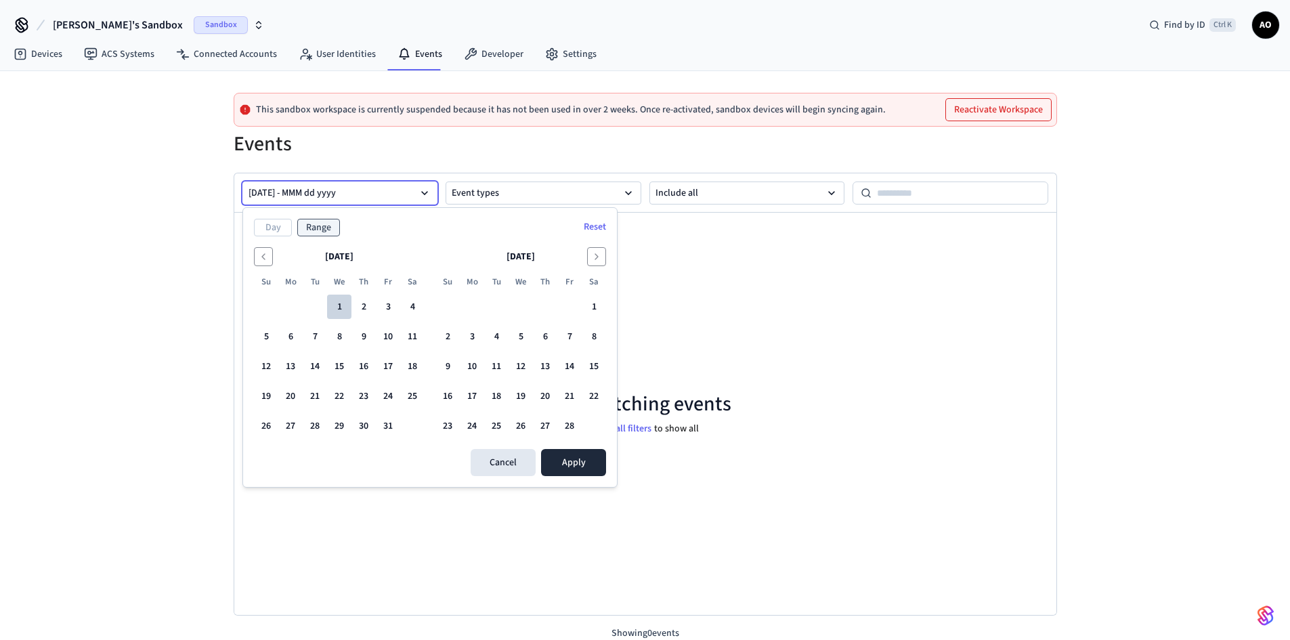
click at [354, 311] on button "2" at bounding box center [364, 307] width 24 height 24
click at [343, 305] on button "1" at bounding box center [339, 307] width 24 height 24
drag, startPoint x: 358, startPoint y: 302, endPoint x: 427, endPoint y: 308, distance: 70.0
click at [427, 308] on div "[DATE] Su Mo Tu We Th Fr Sa 1 2 3 4 5 6 7 8 9 10 11 12 13 14 15 16 17 18 19 20 …" at bounding box center [430, 342] width 352 height 191
click at [522, 423] on button "26" at bounding box center [521, 426] width 24 height 24
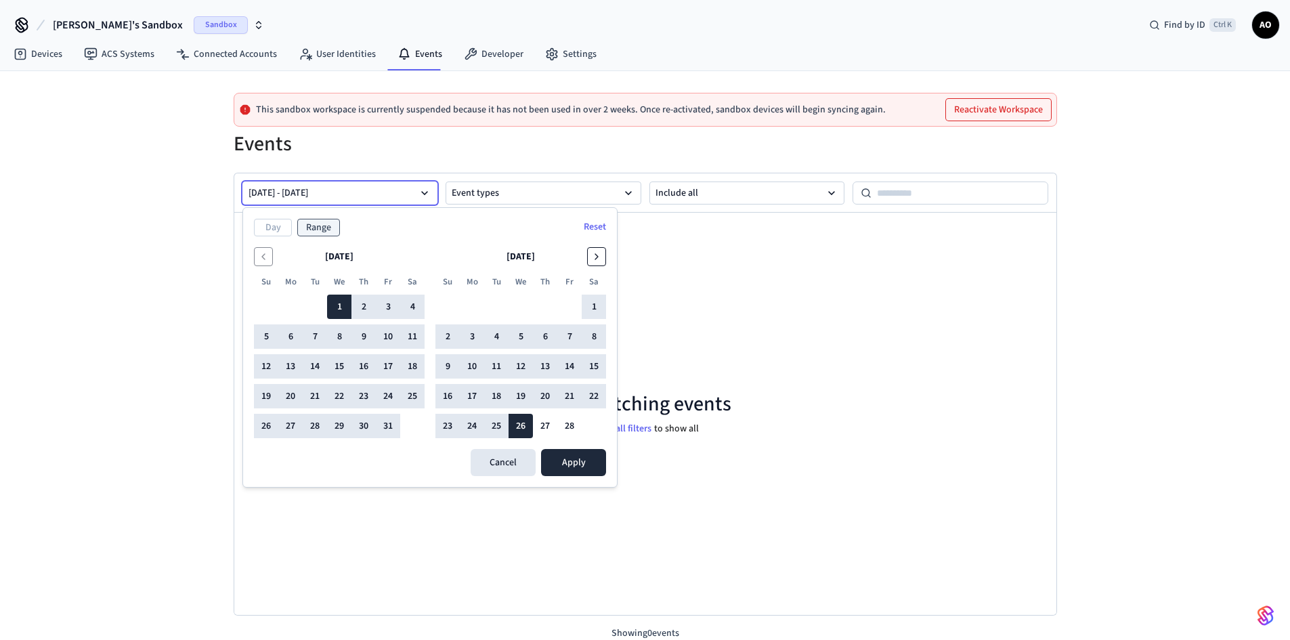
click at [599, 259] on icon "Go to the Next Month" at bounding box center [596, 256] width 11 height 11
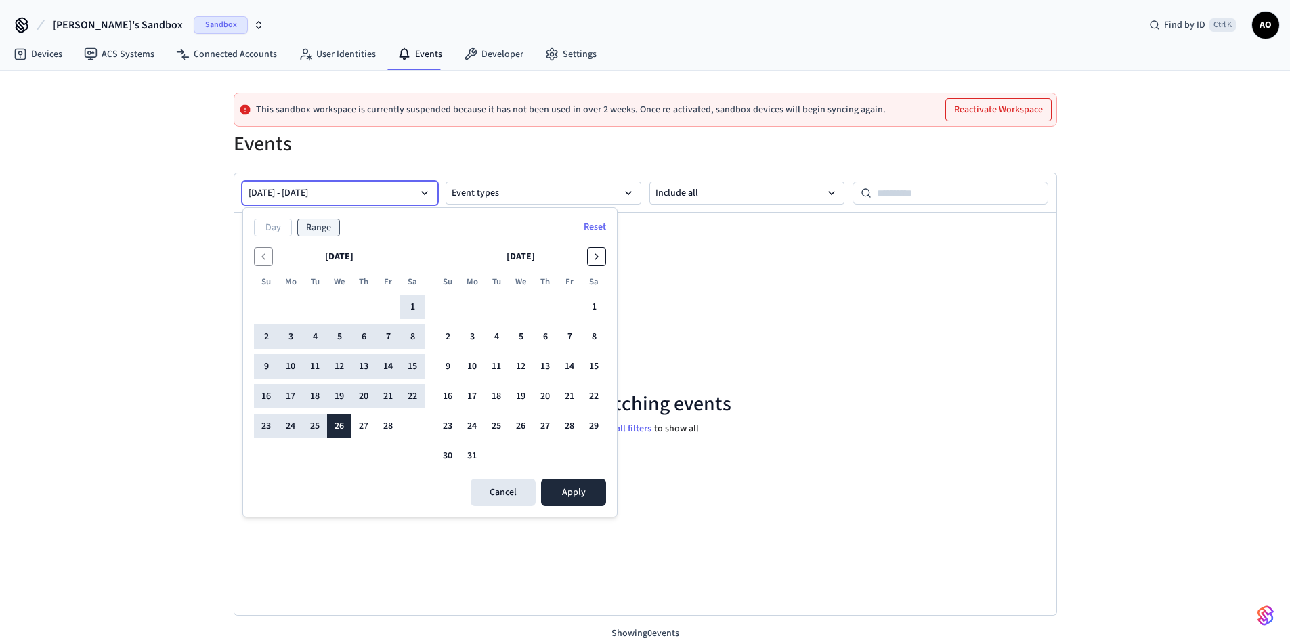
click at [599, 259] on icon "Go to the Next Month" at bounding box center [596, 256] width 11 height 11
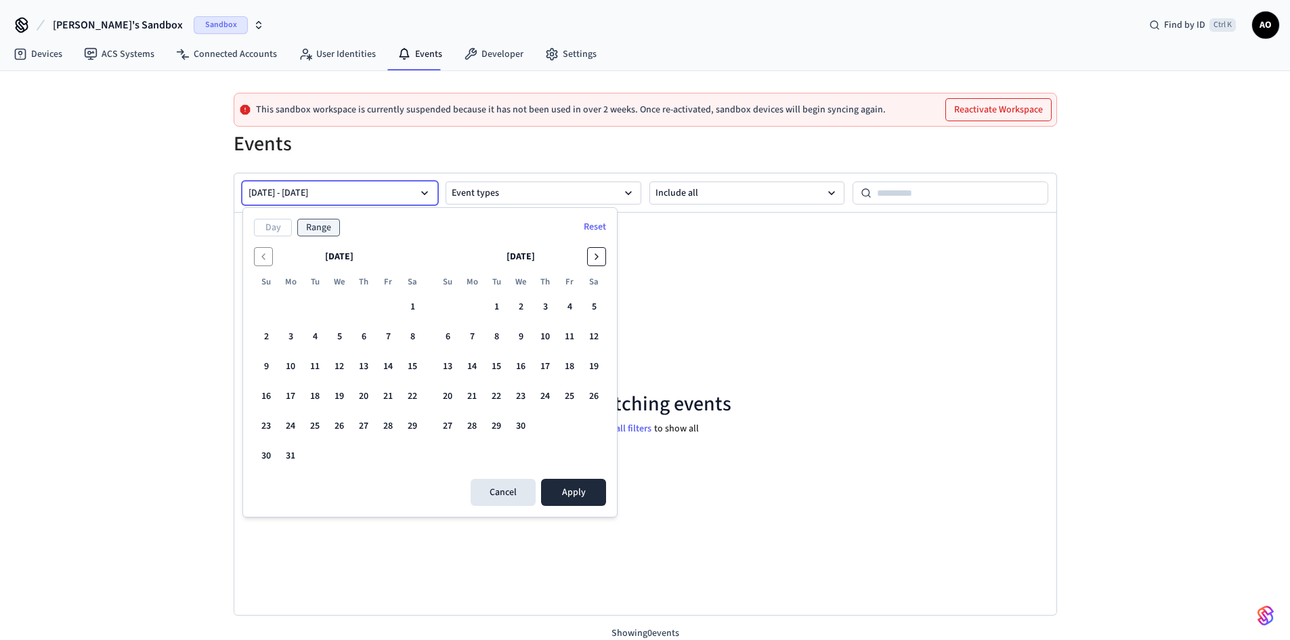
click at [599, 259] on icon "Go to the Next Month" at bounding box center [596, 256] width 11 height 11
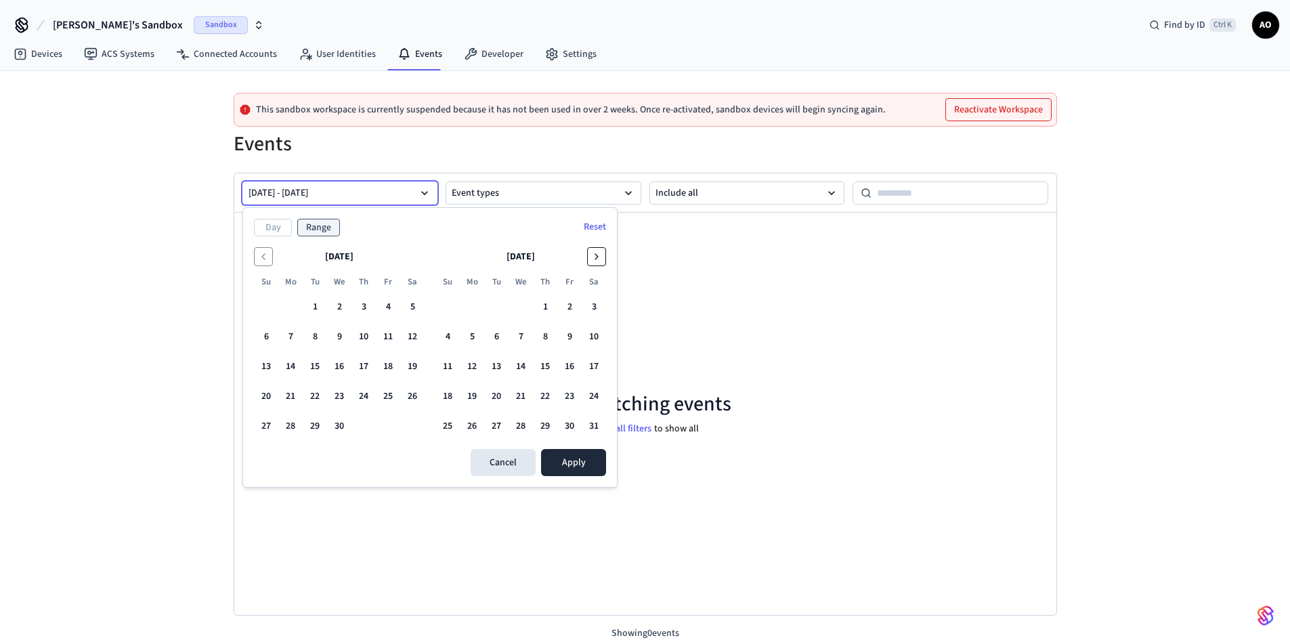
click at [599, 259] on icon "Go to the Next Month" at bounding box center [596, 256] width 11 height 11
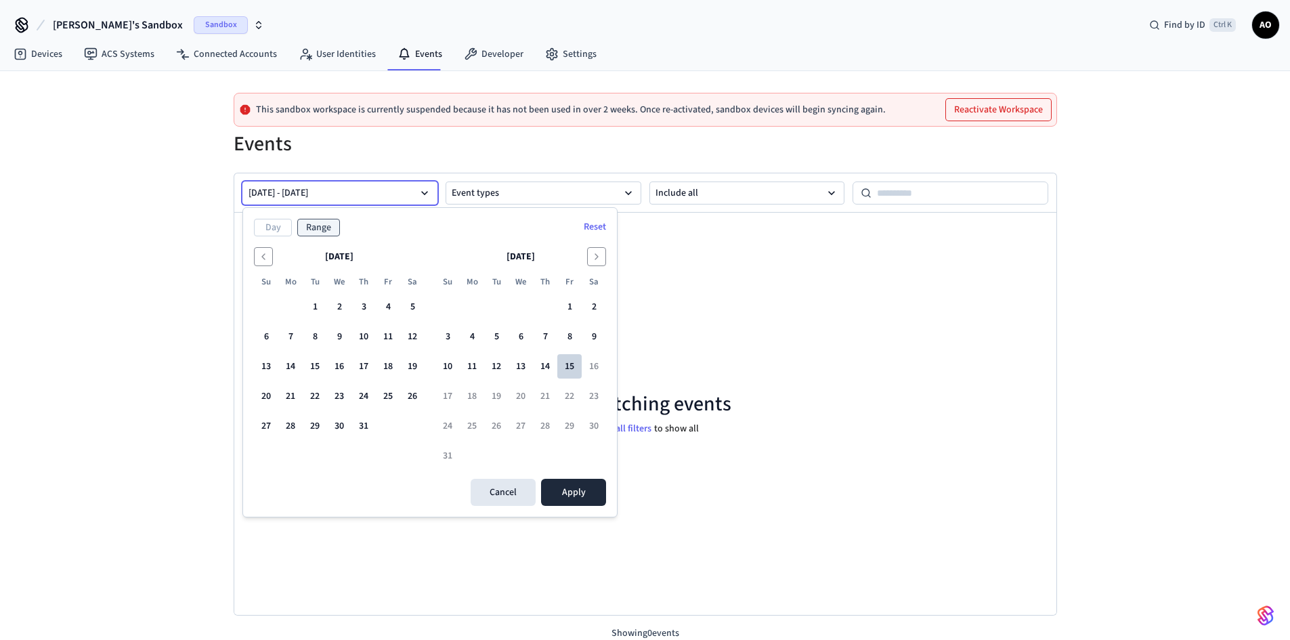
click at [572, 372] on button "15" at bounding box center [569, 366] width 24 height 24
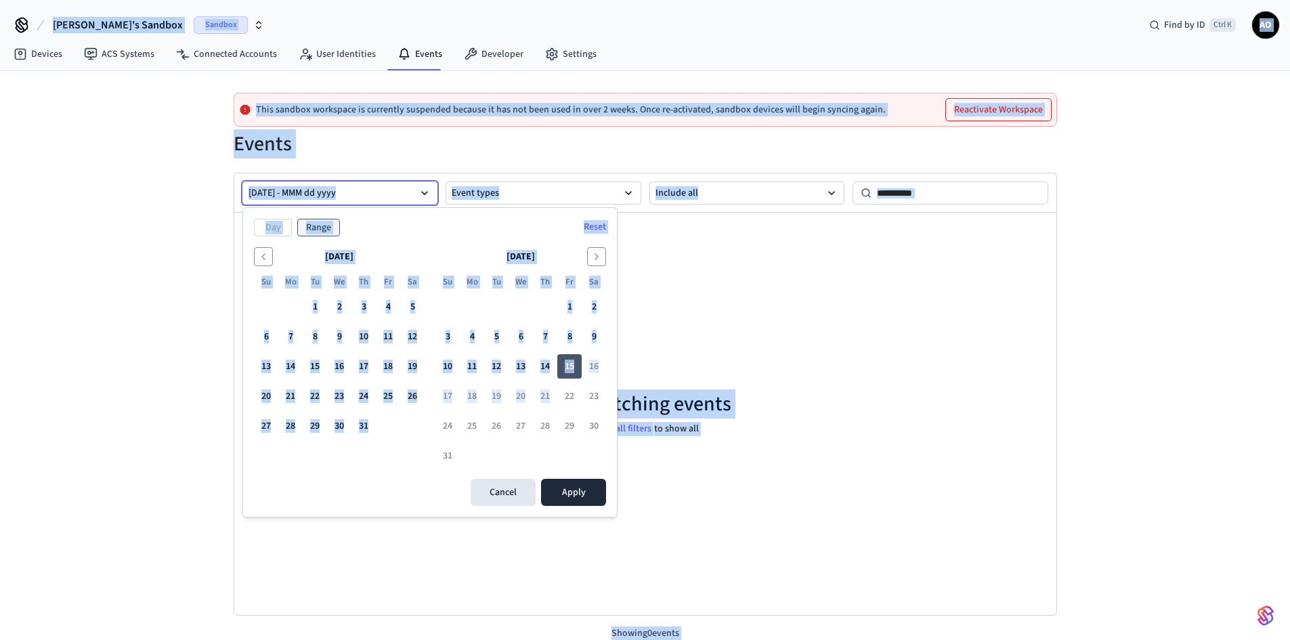
click at [568, 381] on tbody "1 2 3 4 5 6 7 8 9 10 11 12 13 14 15 16 17 18 19 20 21 22 23 24 25 26 27 28 29 3…" at bounding box center [521, 378] width 171 height 179
click at [568, 367] on button "15" at bounding box center [569, 366] width 24 height 24
click at [567, 367] on button "15" at bounding box center [569, 366] width 24 height 24
click at [394, 466] on div "[DATE] Su Mo Tu We Th Fr Sa 1 2 3 4 5 6 7 8 9 10 11 12 13 14 15 16 17 18 19 20 …" at bounding box center [339, 357] width 171 height 221
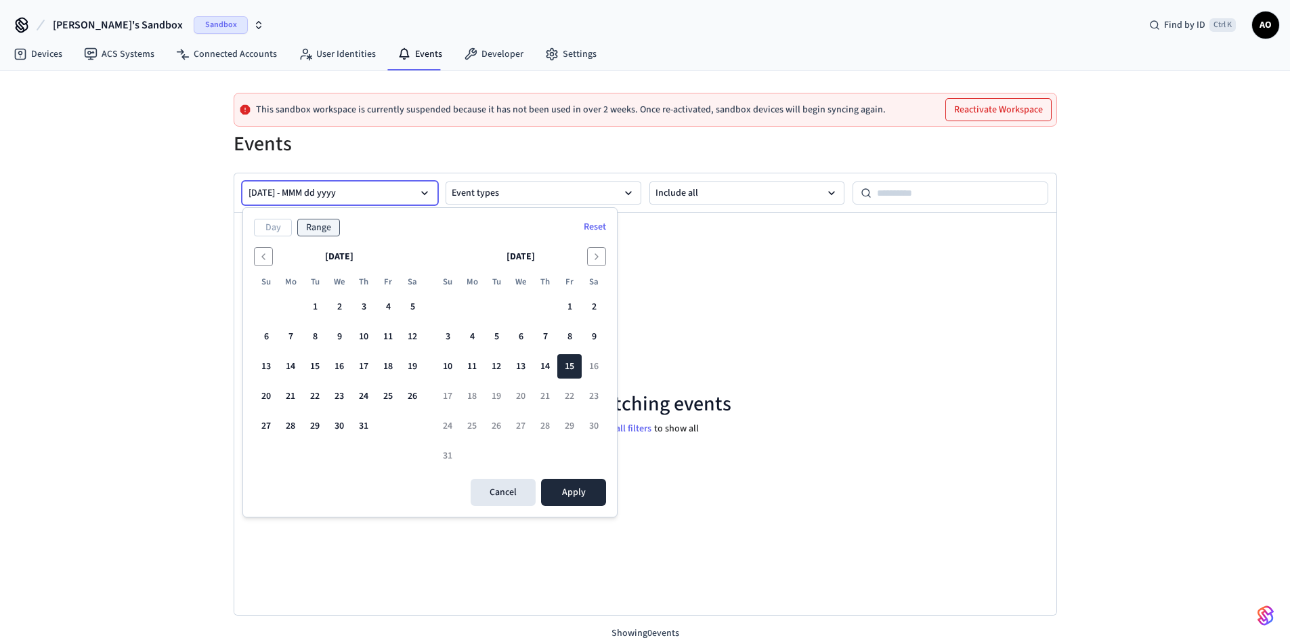
click at [377, 482] on div "Cancel Apply" at bounding box center [430, 492] width 352 height 27
click at [260, 252] on icon "Go to the Previous Month" at bounding box center [263, 256] width 11 height 11
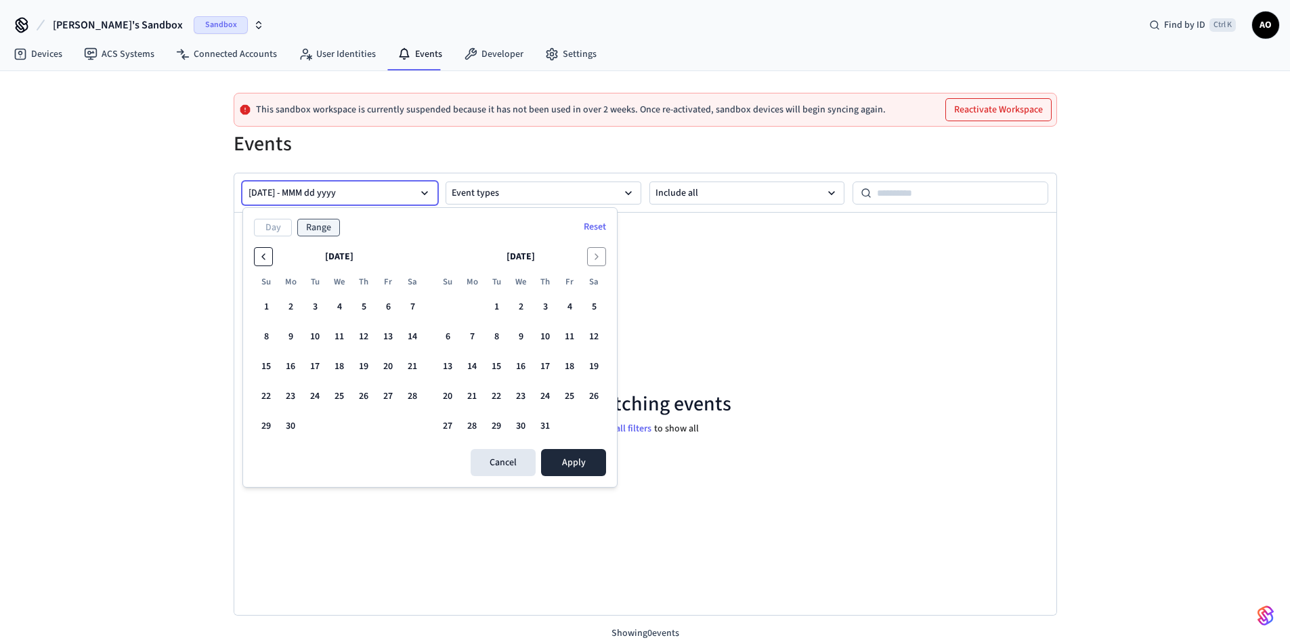
click at [260, 253] on icon "Go to the Previous Month" at bounding box center [263, 256] width 11 height 11
click at [261, 253] on icon "Go to the Previous Month" at bounding box center [263, 256] width 11 height 11
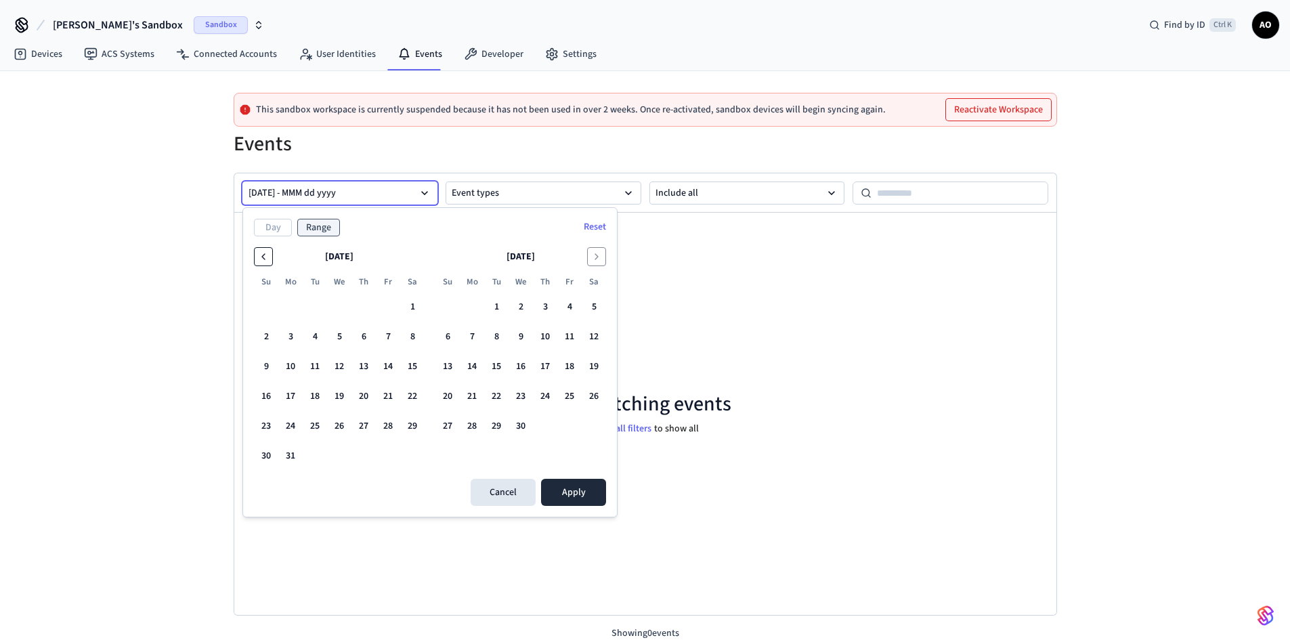
click at [261, 252] on icon "Go to the Previous Month" at bounding box center [263, 256] width 11 height 11
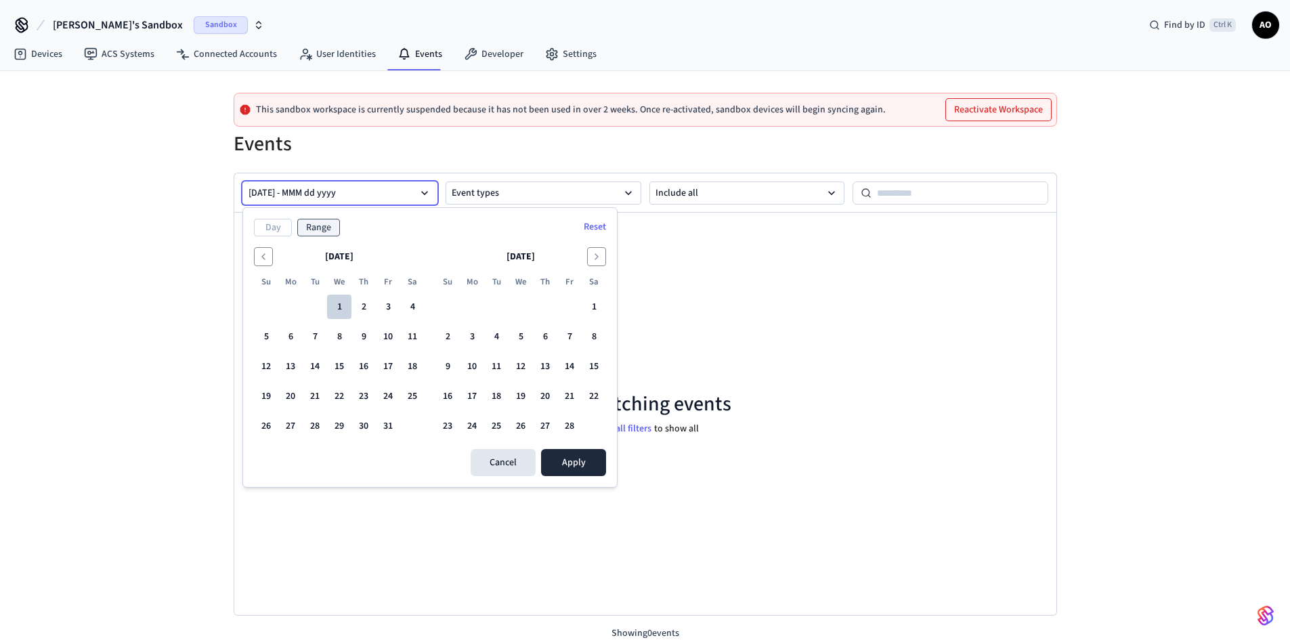
click at [336, 308] on button "1" at bounding box center [339, 307] width 24 height 24
click at [595, 257] on icon "Go to the Next Month" at bounding box center [596, 256] width 11 height 11
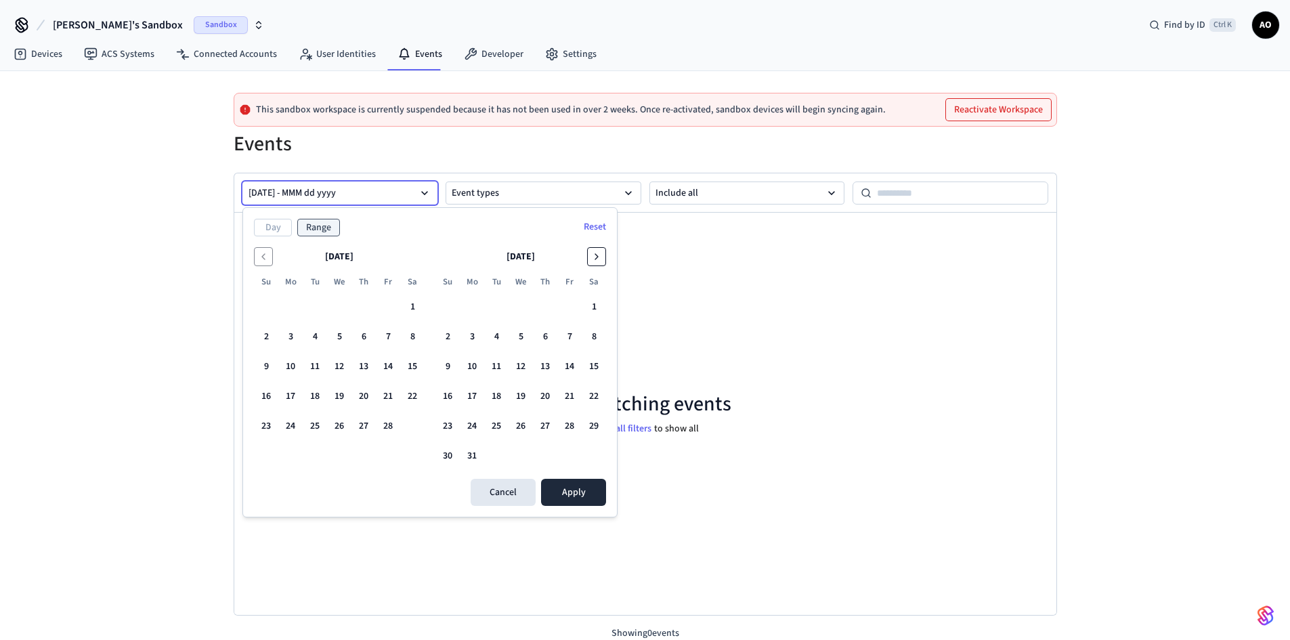
click at [595, 257] on icon "Go to the Next Month" at bounding box center [596, 256] width 11 height 11
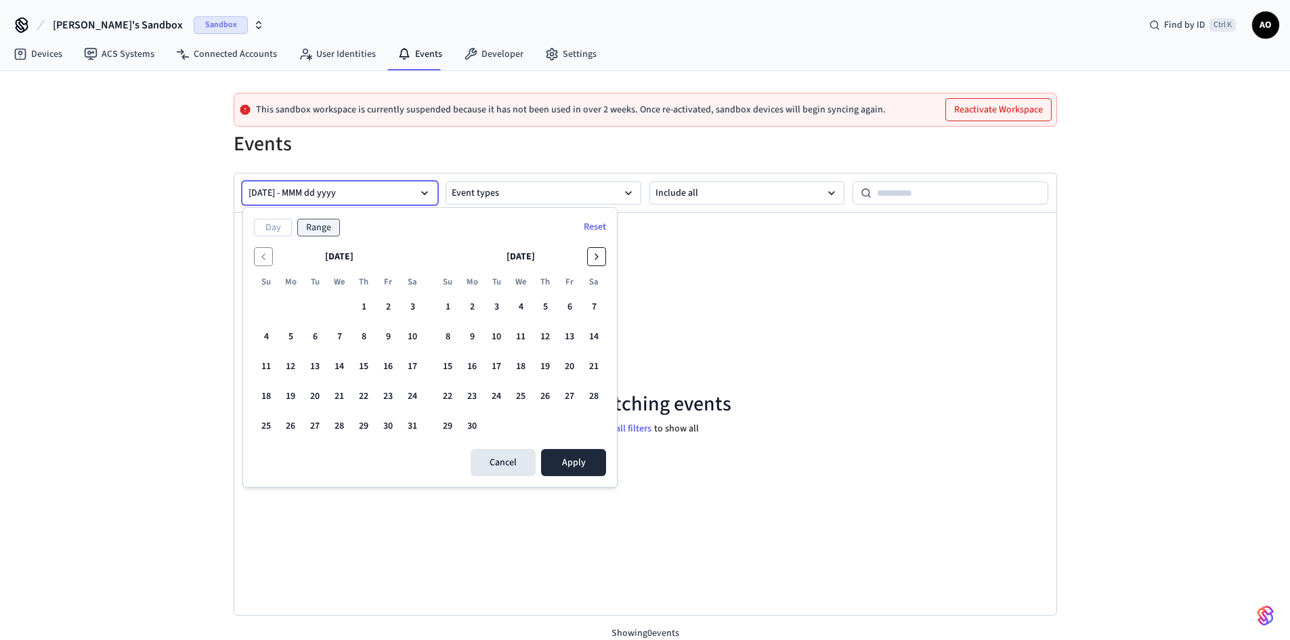
click at [595, 257] on icon "Go to the Next Month" at bounding box center [596, 256] width 11 height 11
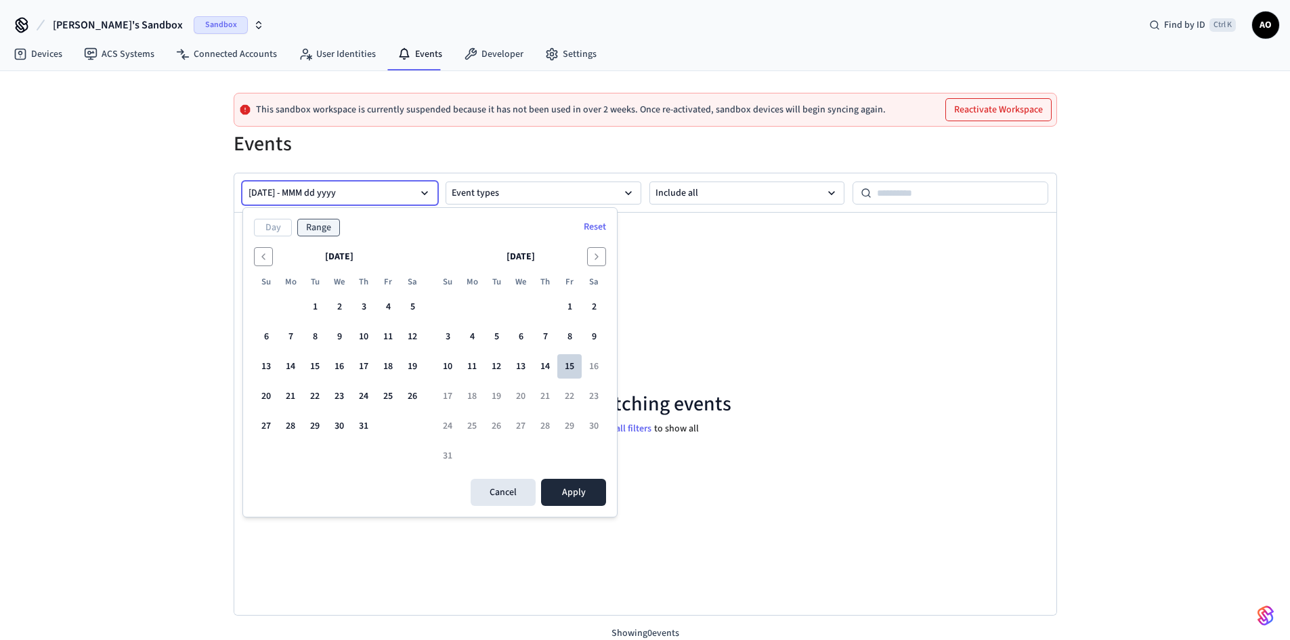
click at [571, 367] on button "15" at bounding box center [569, 366] width 24 height 24
click at [511, 366] on button "13" at bounding box center [521, 366] width 24 height 24
click at [459, 363] on button "10" at bounding box center [448, 366] width 24 height 24
drag, startPoint x: 320, startPoint y: 312, endPoint x: 404, endPoint y: 336, distance: 87.3
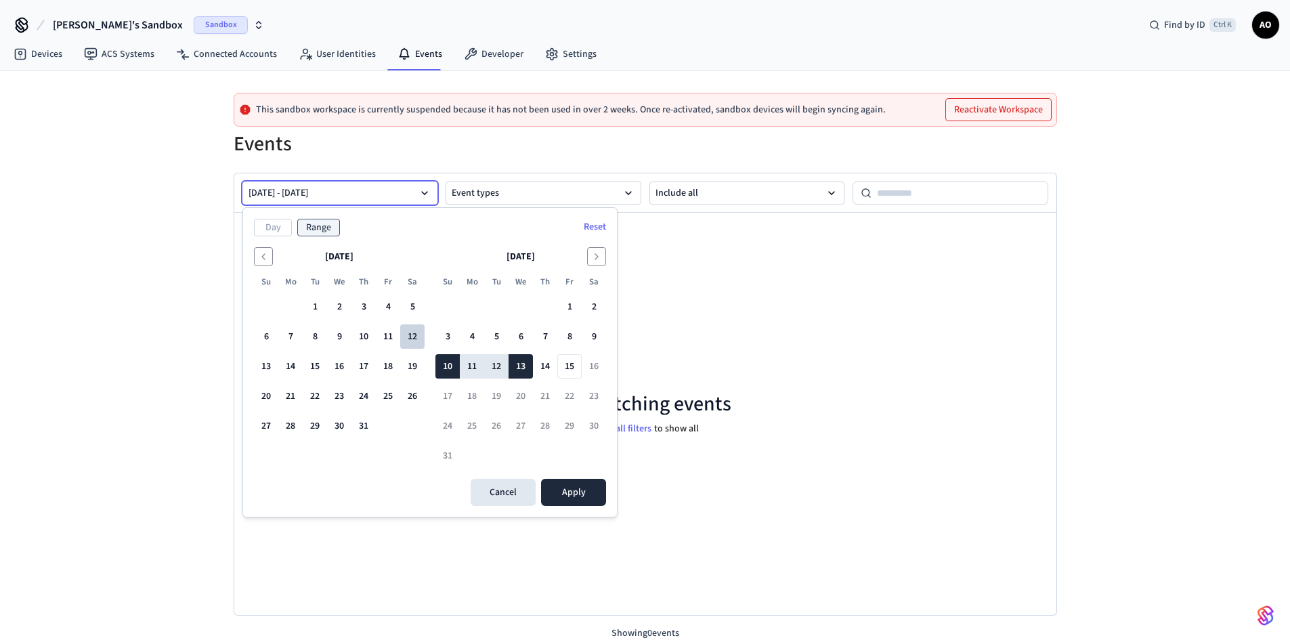
click at [404, 336] on tbody "1 2 3 4 5 6 7 8 9 10 11 12 13 14 15 16 17 18 19 20 21 22 23 24 25 26 27 28 29 3…" at bounding box center [339, 363] width 171 height 149
click at [317, 308] on button "1" at bounding box center [315, 307] width 24 height 24
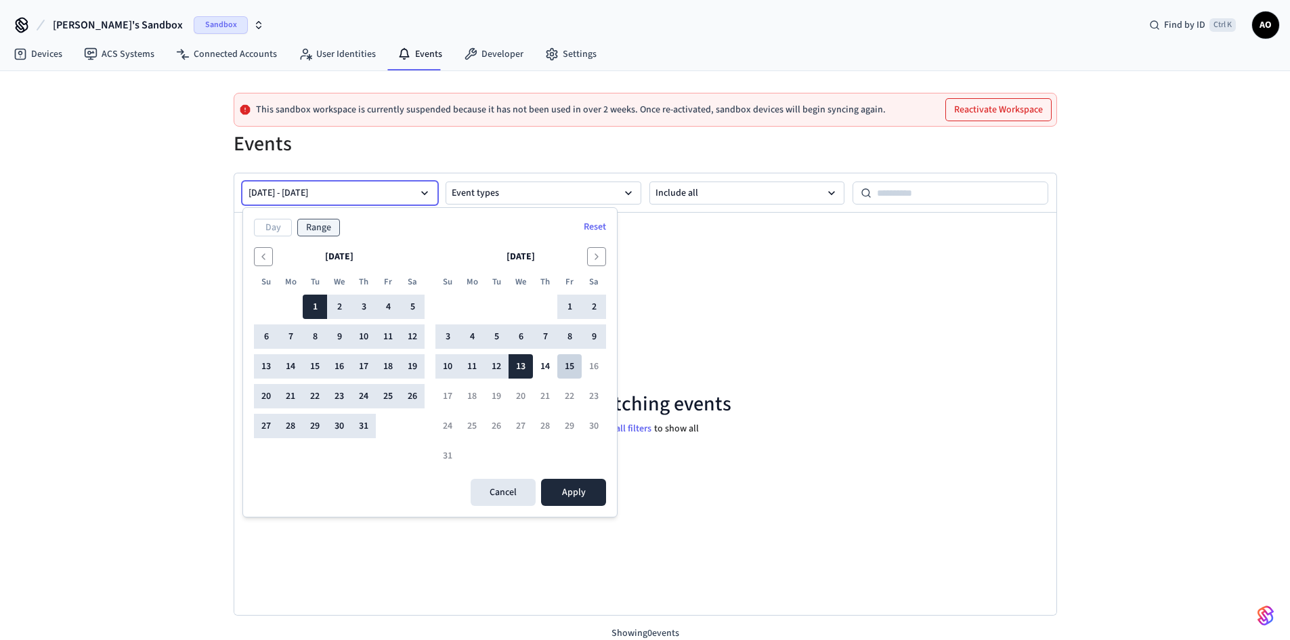
click at [565, 368] on button "15" at bounding box center [569, 366] width 24 height 24
click at [263, 258] on icon "Go to the Previous Month" at bounding box center [263, 256] width 11 height 11
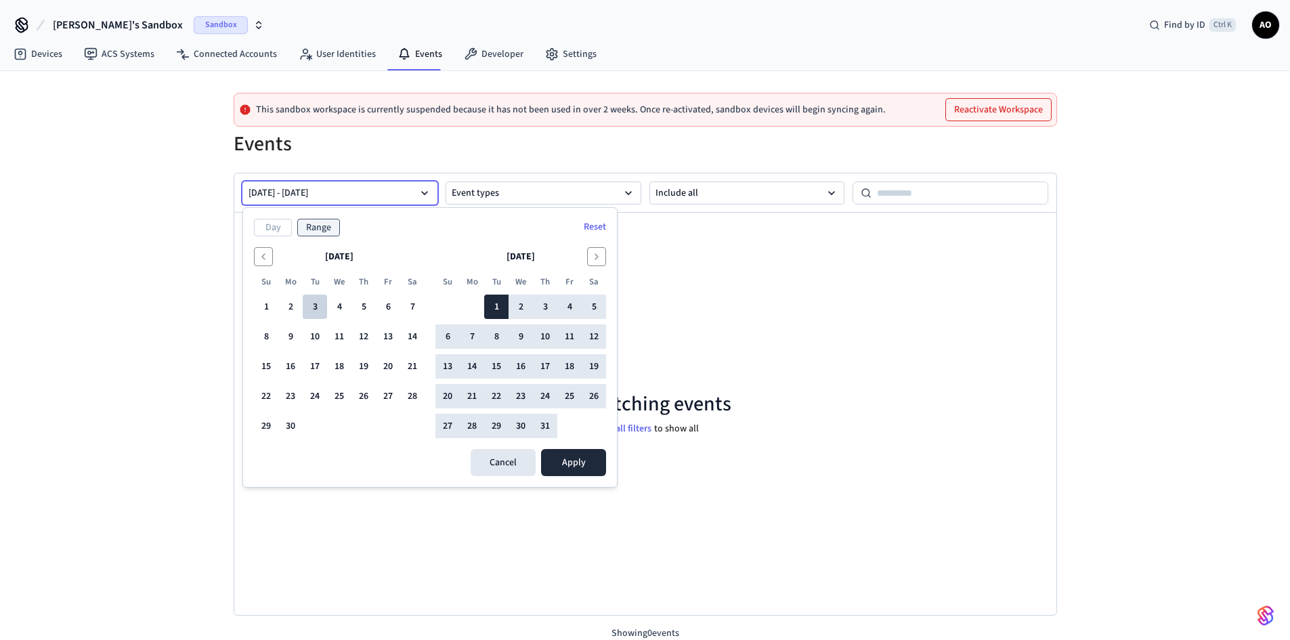
click at [314, 305] on button "3" at bounding box center [315, 307] width 24 height 24
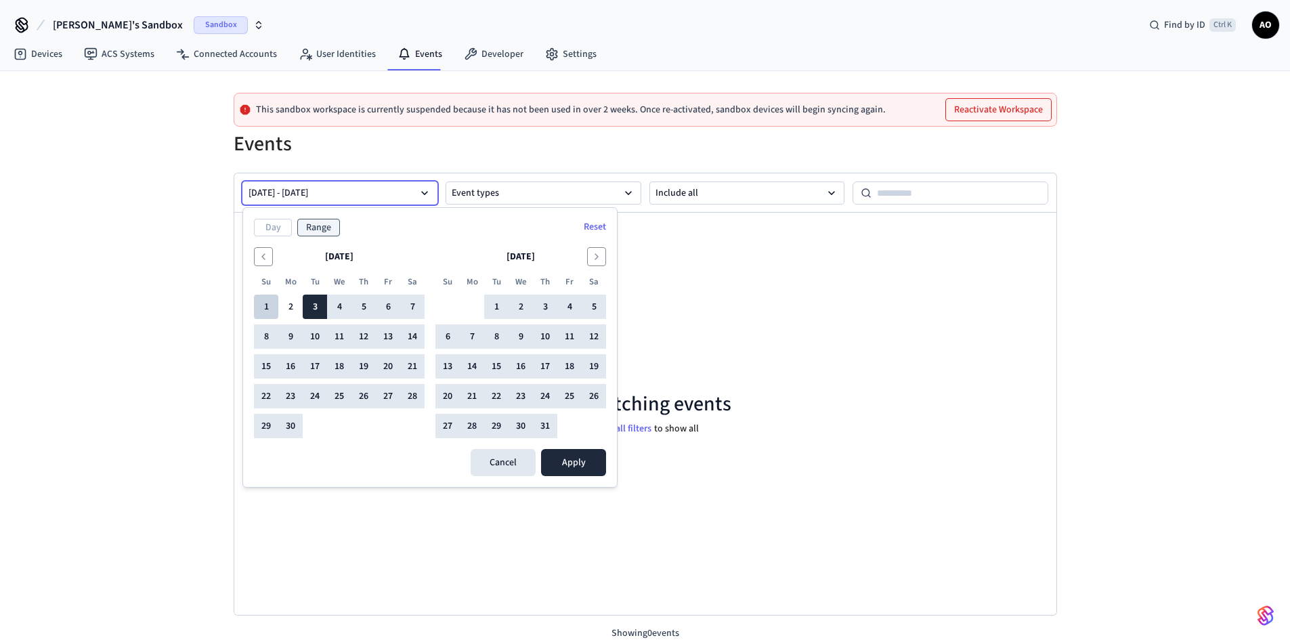
click at [261, 308] on button "1" at bounding box center [266, 307] width 24 height 24
click at [267, 257] on icon "Go to the Previous Month" at bounding box center [263, 256] width 11 height 11
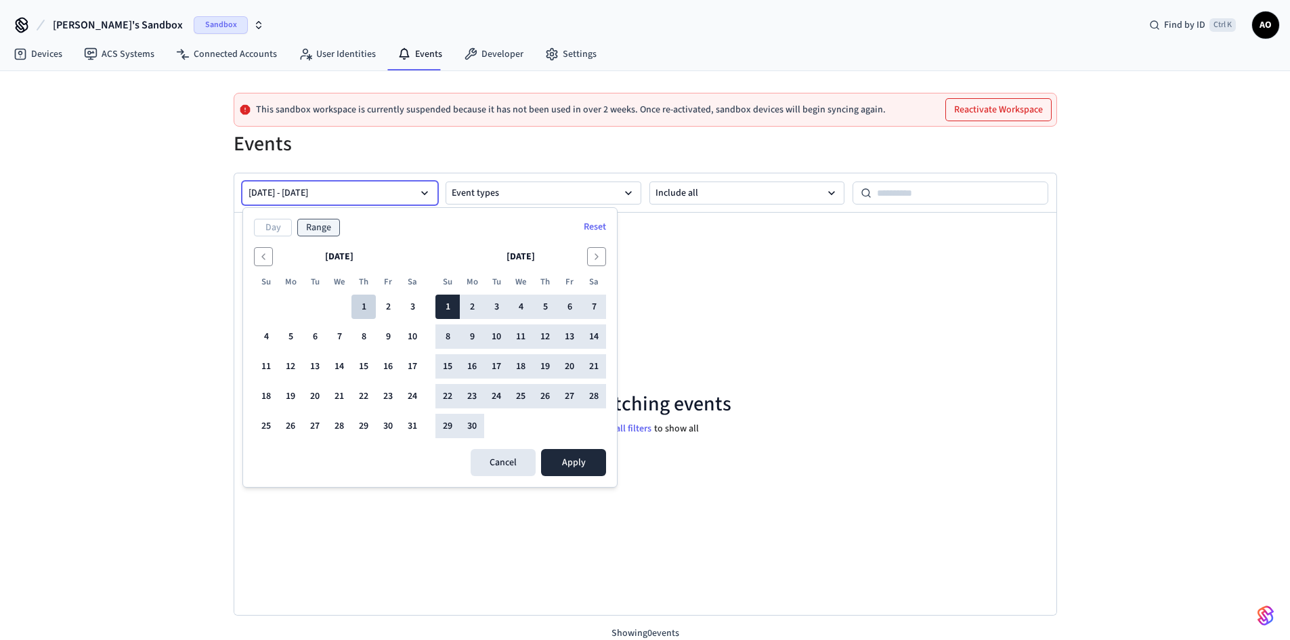
click at [361, 311] on button "1" at bounding box center [364, 307] width 24 height 24
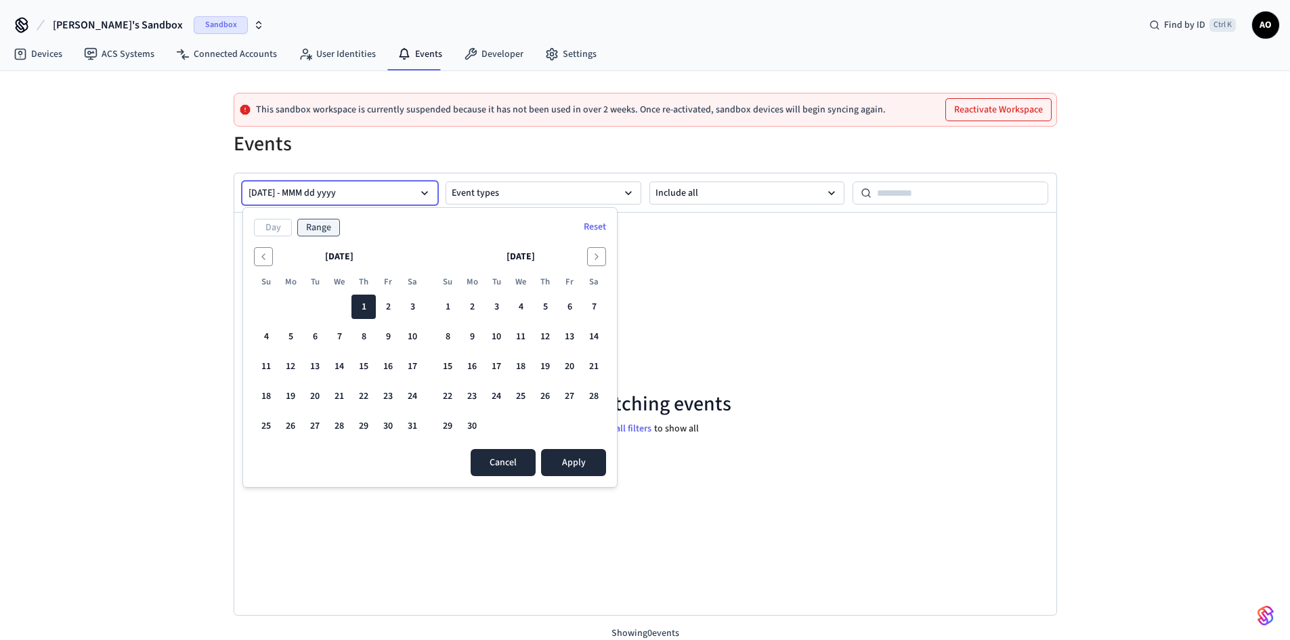
click at [504, 463] on button "Cancel" at bounding box center [503, 462] width 65 height 27
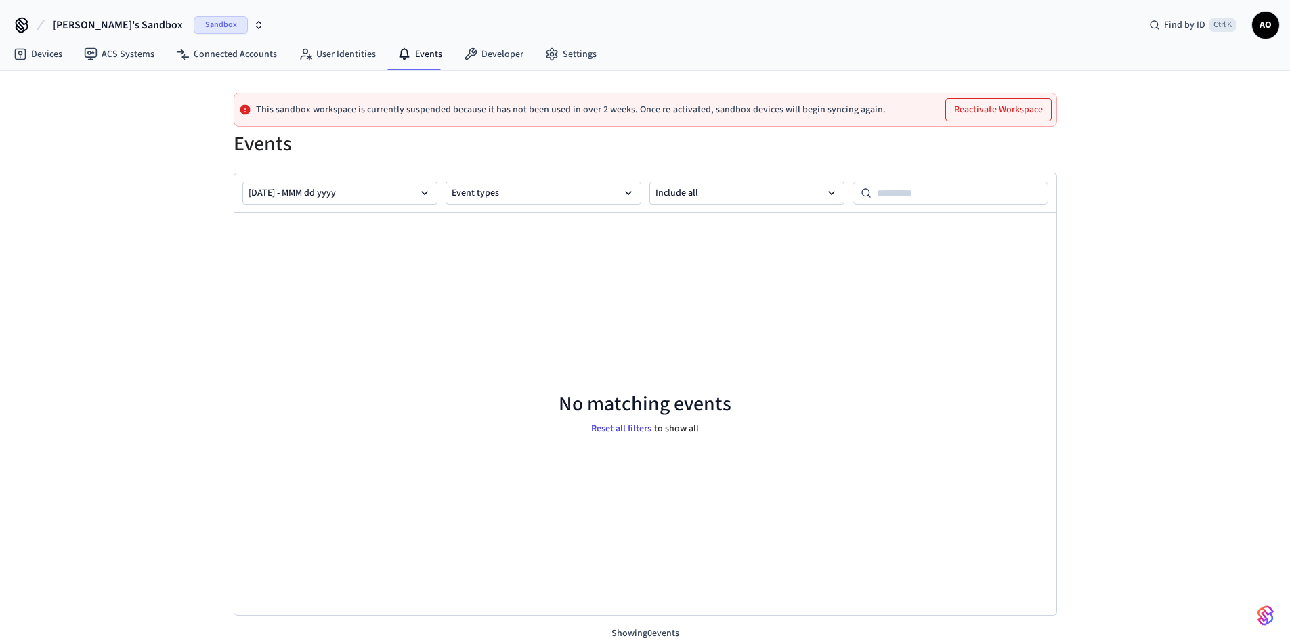
click at [628, 425] on button "Reset all filters" at bounding box center [622, 429] width 66 height 20
click at [324, 191] on button "[DATE] - MMM dd yyyy" at bounding box center [340, 193] width 196 height 23
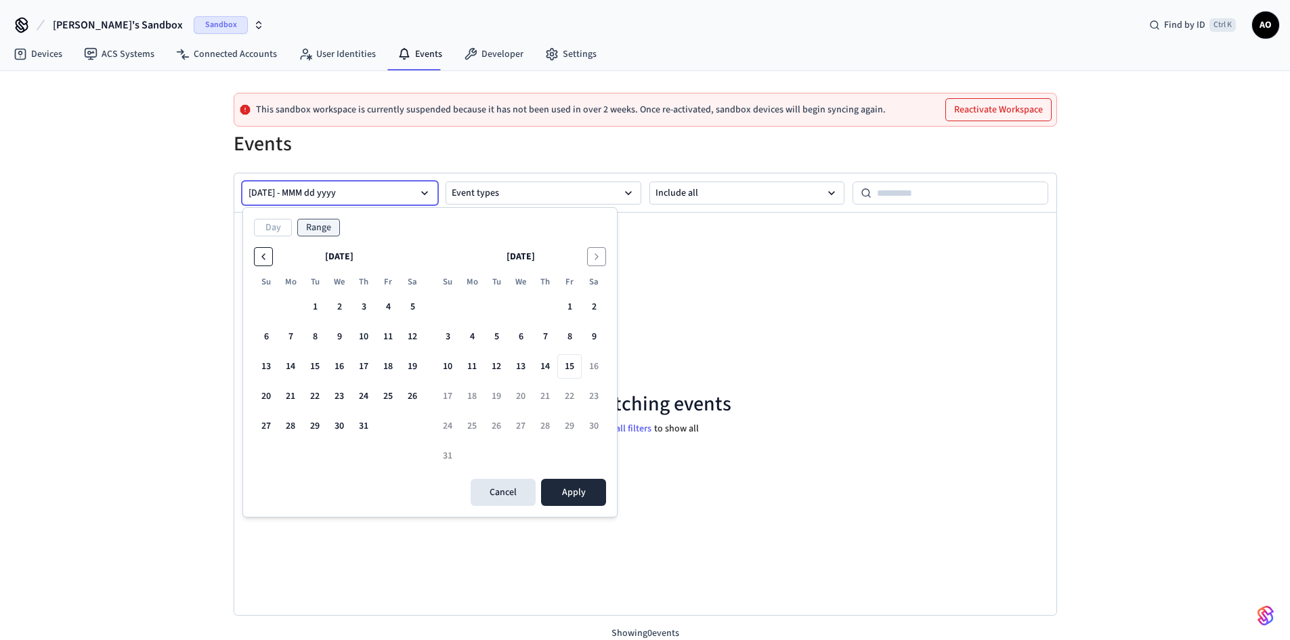
click at [270, 259] on button "Go to the Previous Month" at bounding box center [263, 256] width 19 height 19
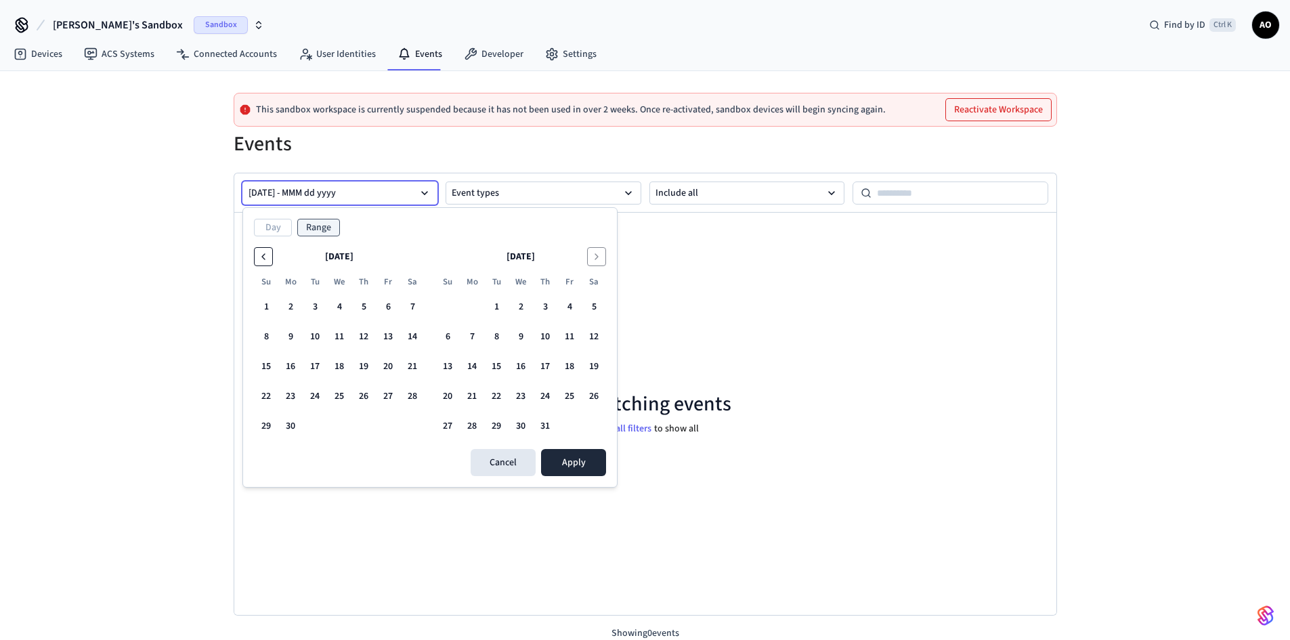
click at [269, 259] on button "Go to the Previous Month" at bounding box center [263, 256] width 19 height 19
click at [268, 259] on icon "Go to the Previous Month" at bounding box center [263, 256] width 11 height 11
click at [268, 258] on icon "Go to the Previous Month" at bounding box center [263, 256] width 11 height 11
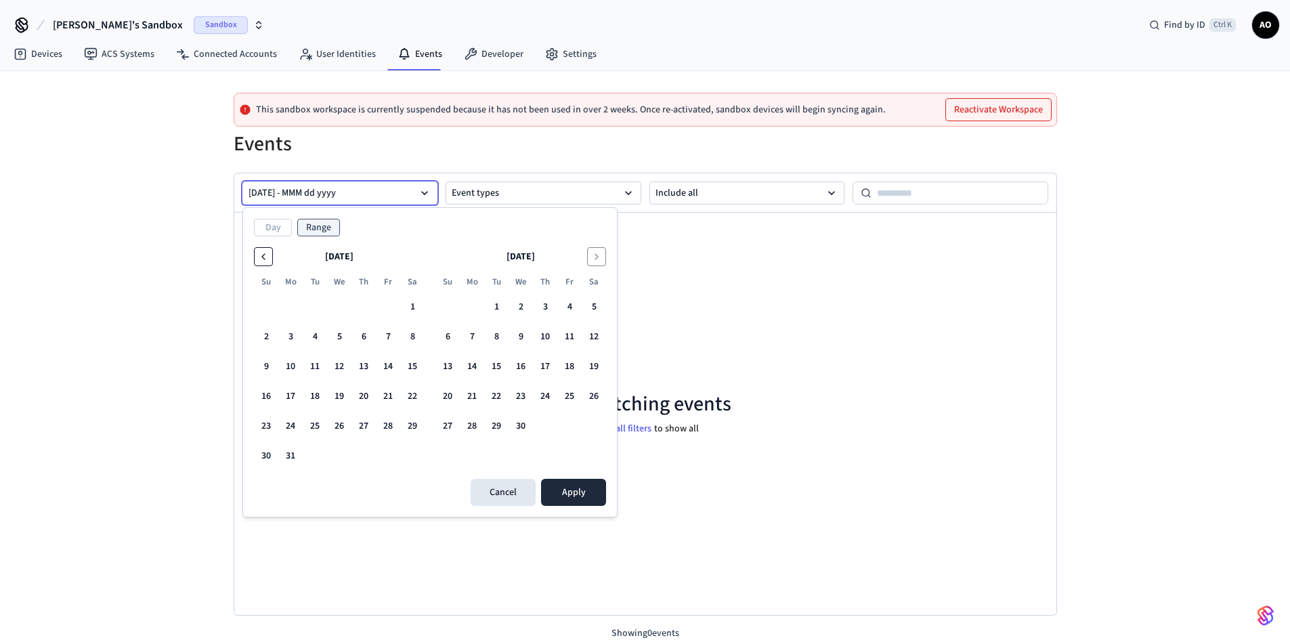
click at [268, 258] on icon "Go to the Previous Month" at bounding box center [263, 256] width 11 height 11
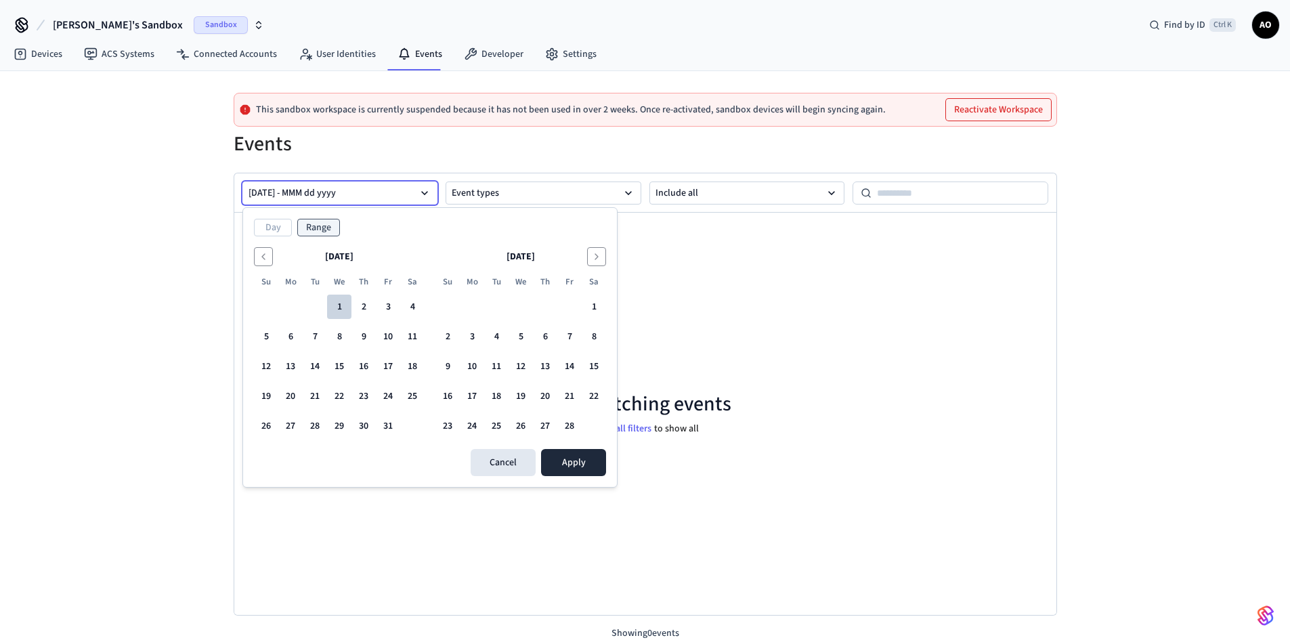
click at [335, 305] on button "1" at bounding box center [339, 307] width 24 height 24
click at [570, 466] on button "Apply" at bounding box center [573, 462] width 65 height 27
click at [570, 426] on button "28" at bounding box center [569, 426] width 24 height 24
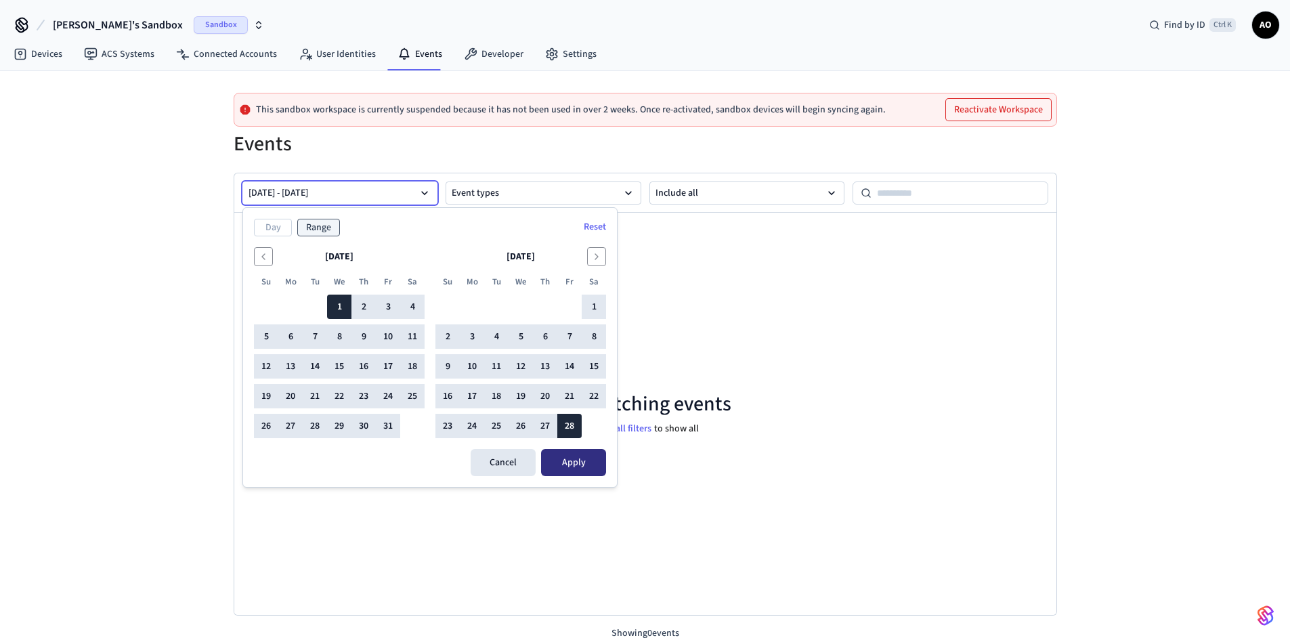
click at [574, 459] on button "Apply" at bounding box center [573, 462] width 65 height 27
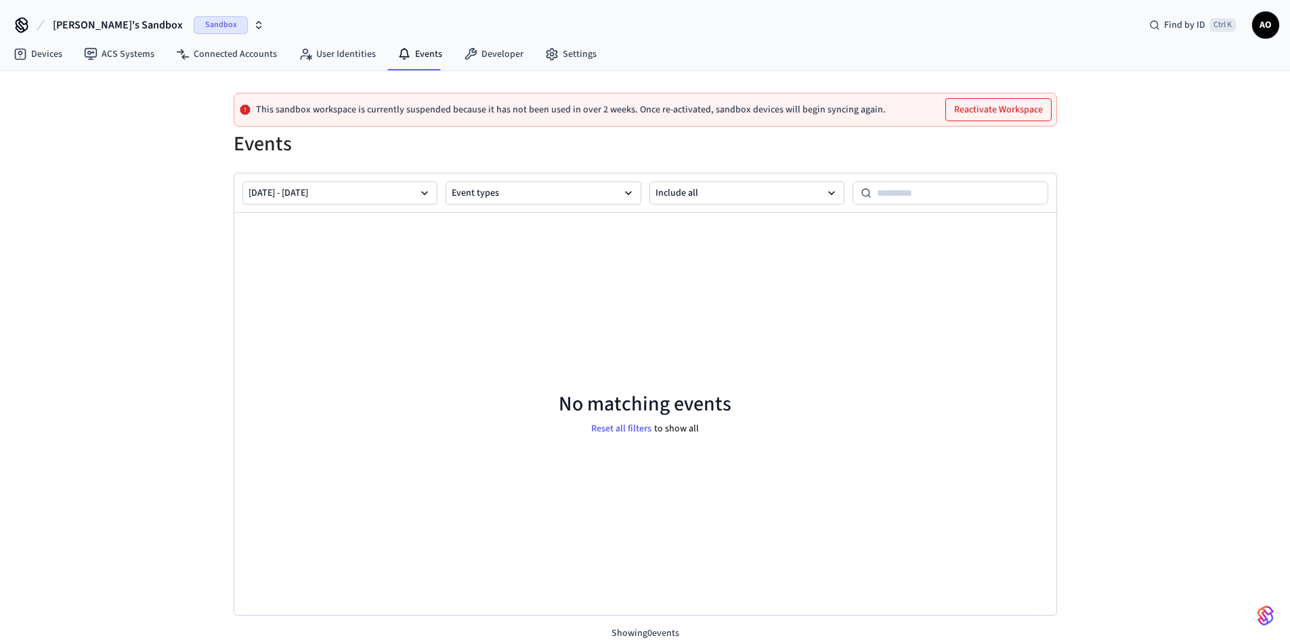
click at [1267, 20] on span "AO" at bounding box center [1266, 25] width 24 height 24
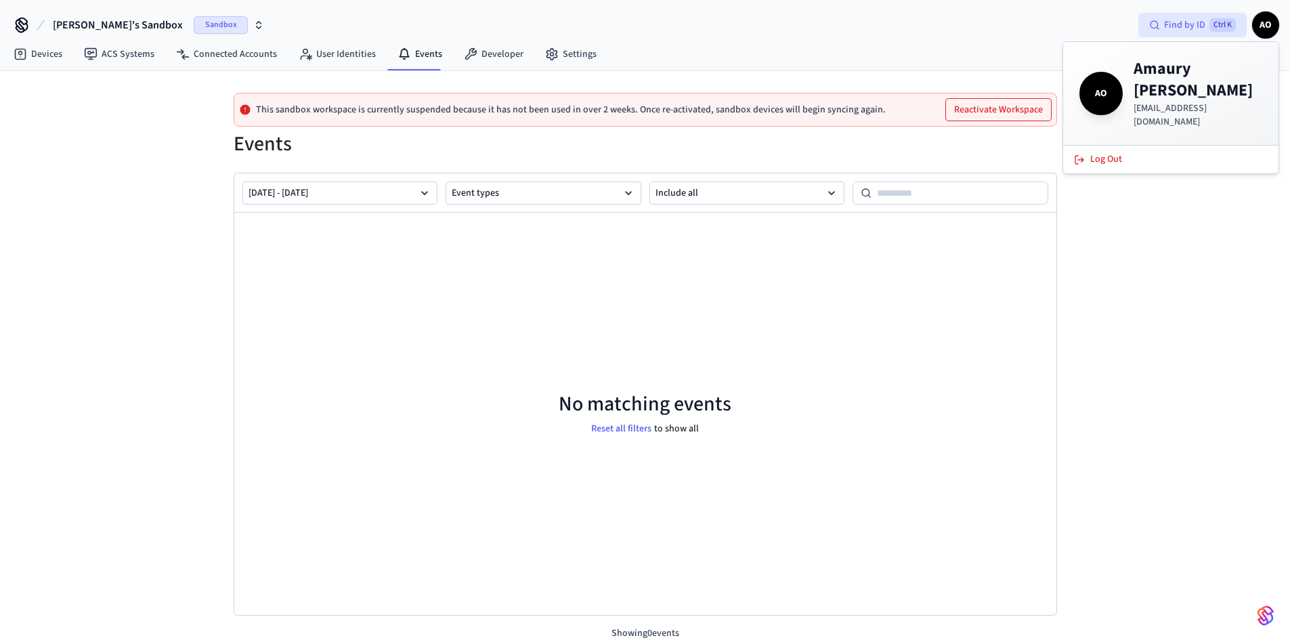
click at [1196, 24] on span "Find by ID" at bounding box center [1184, 25] width 41 height 14
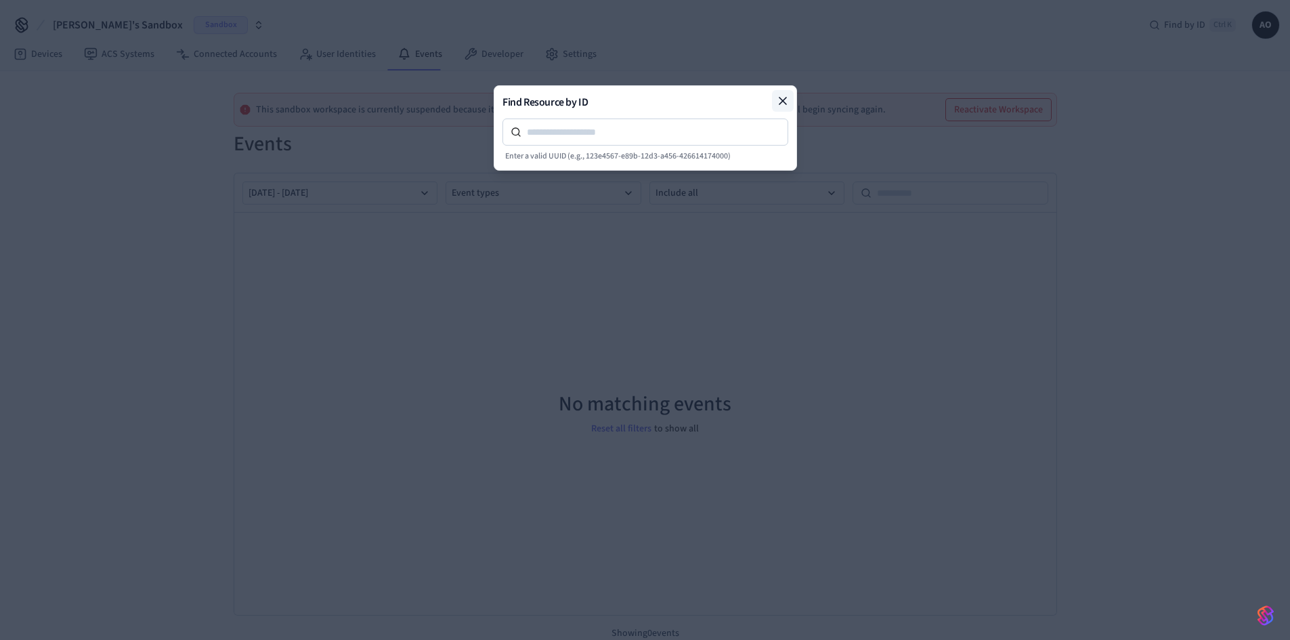
click at [782, 98] on icon at bounding box center [783, 101] width 14 height 14
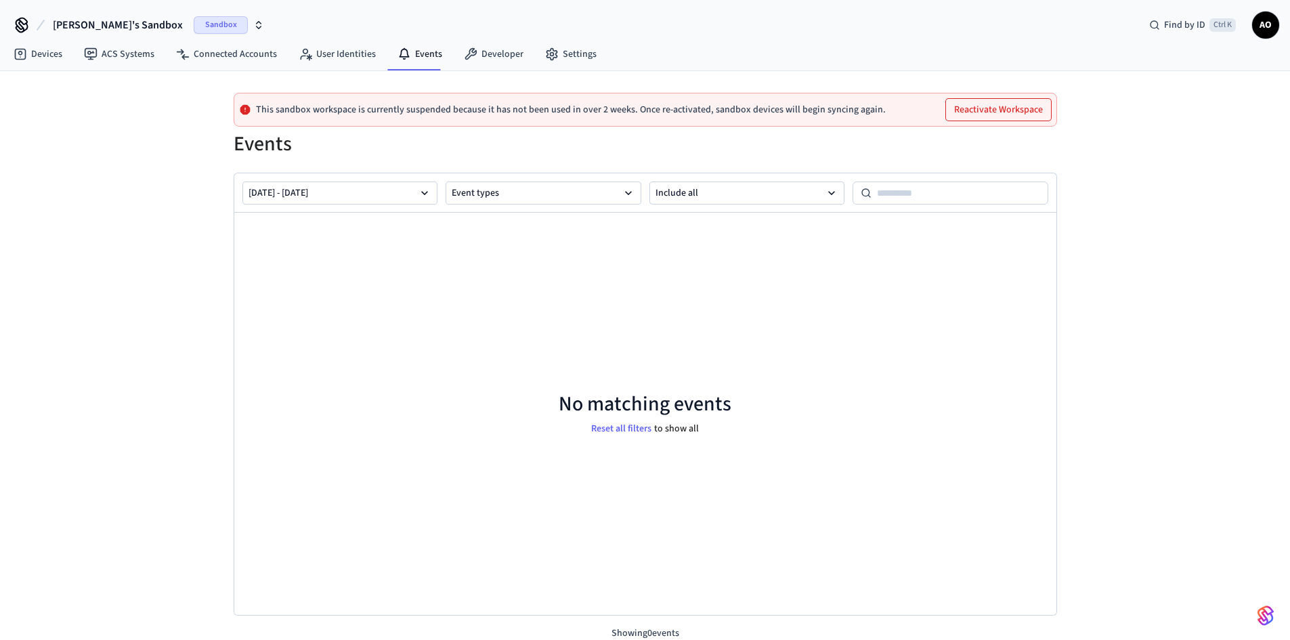
click at [1262, 28] on span "AO" at bounding box center [1266, 25] width 24 height 24
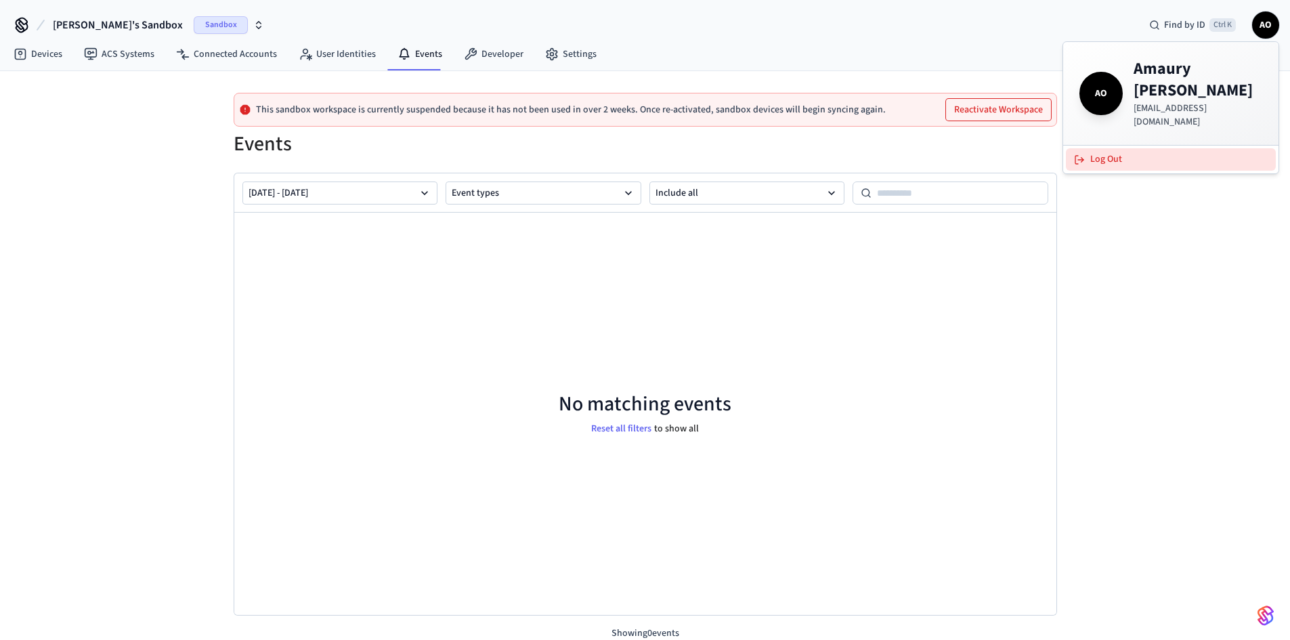
click at [1107, 148] on button "Log Out" at bounding box center [1171, 159] width 210 height 22
